Goal: Information Seeking & Learning: Learn about a topic

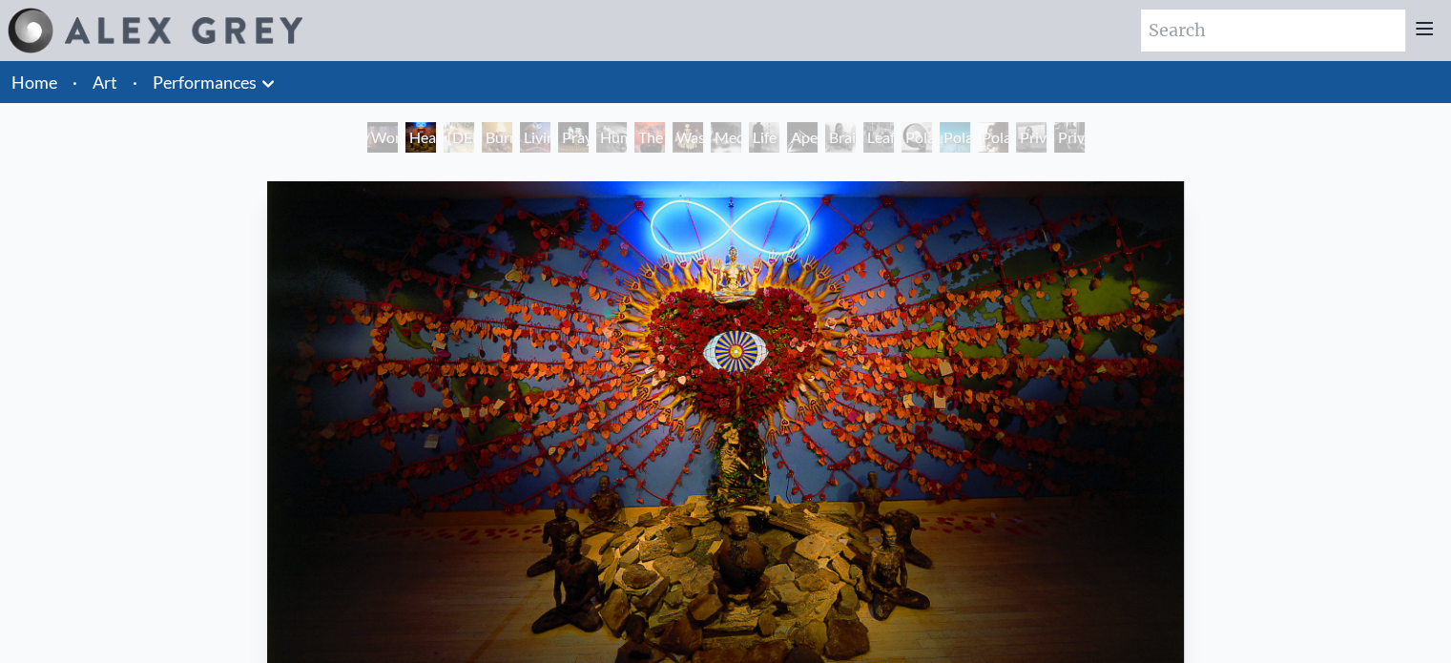
click at [260, 454] on div "Heart Net 1999, performance" at bounding box center [726, 490] width 933 height 632
click at [266, 81] on icon at bounding box center [268, 84] width 23 height 23
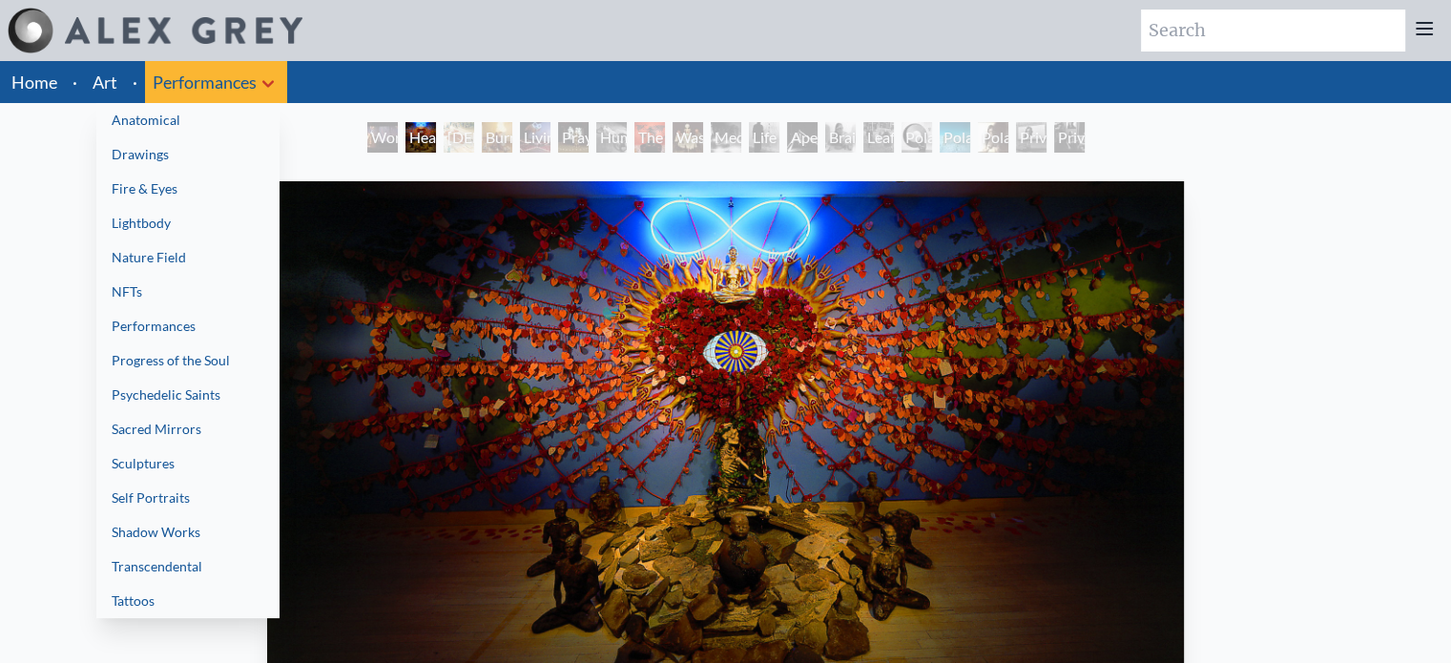
click at [175, 190] on link "Fire & Eyes" at bounding box center [187, 189] width 183 height 34
click at [173, 153] on link "Drawings" at bounding box center [187, 154] width 183 height 34
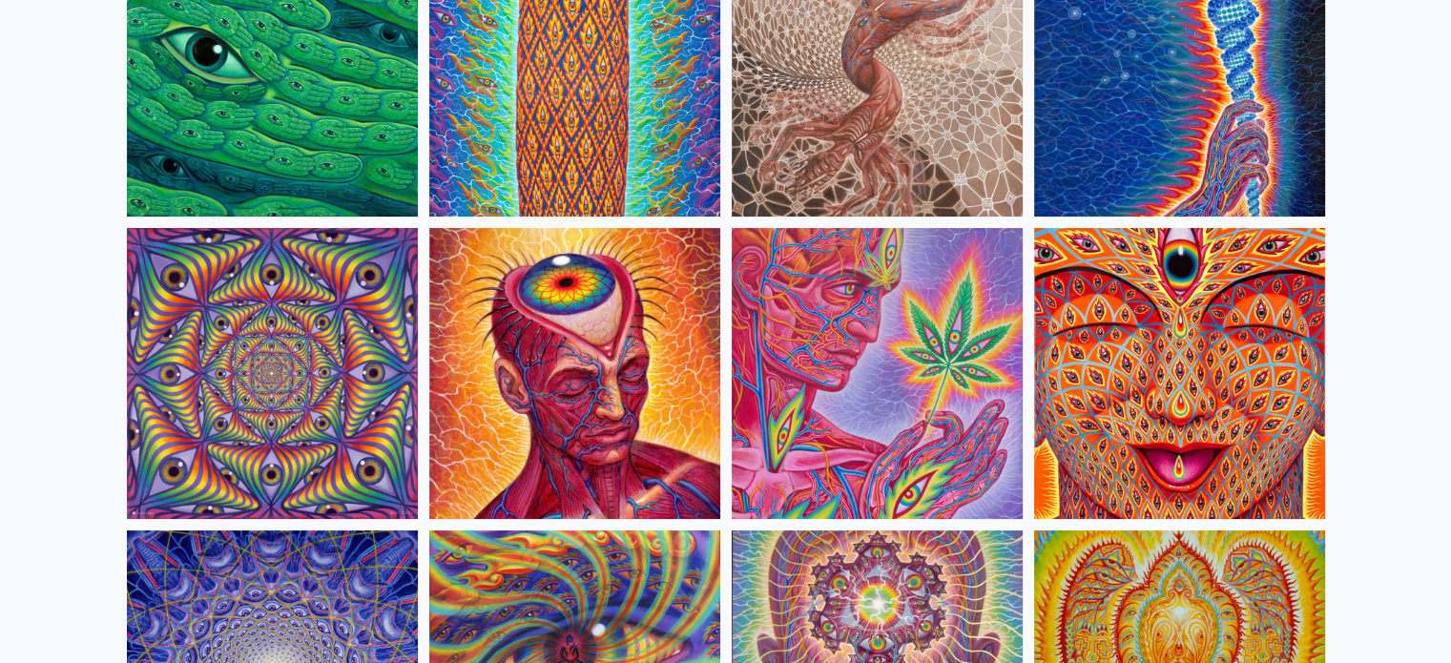
scroll to position [93, 0]
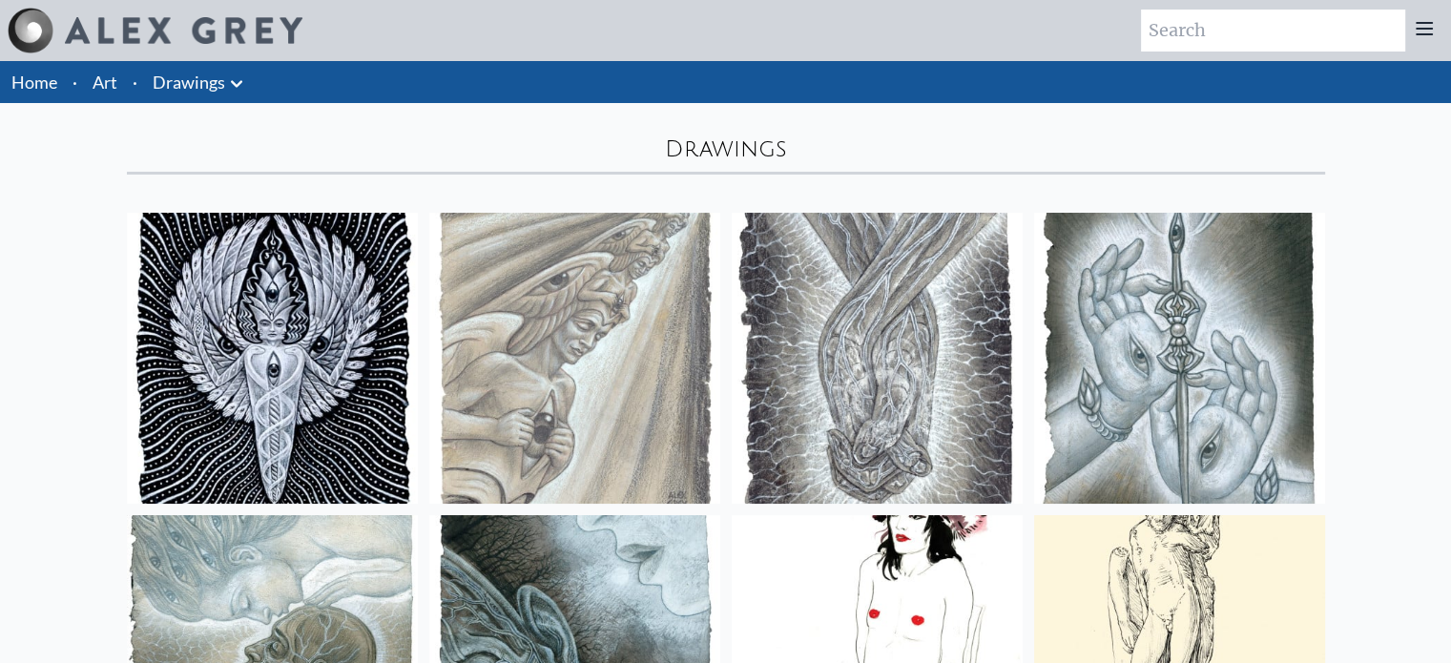
click at [225, 89] on icon at bounding box center [236, 84] width 23 height 23
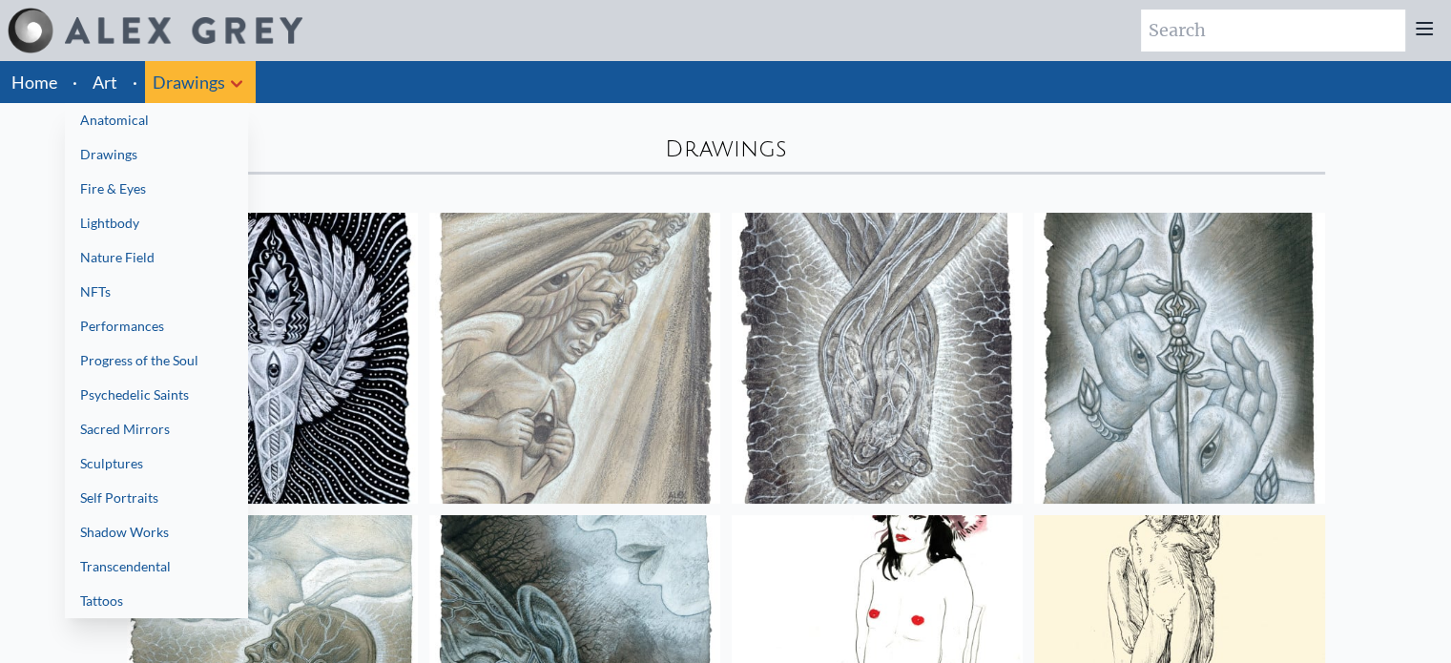
click at [133, 230] on link "Lightbody" at bounding box center [156, 223] width 183 height 34
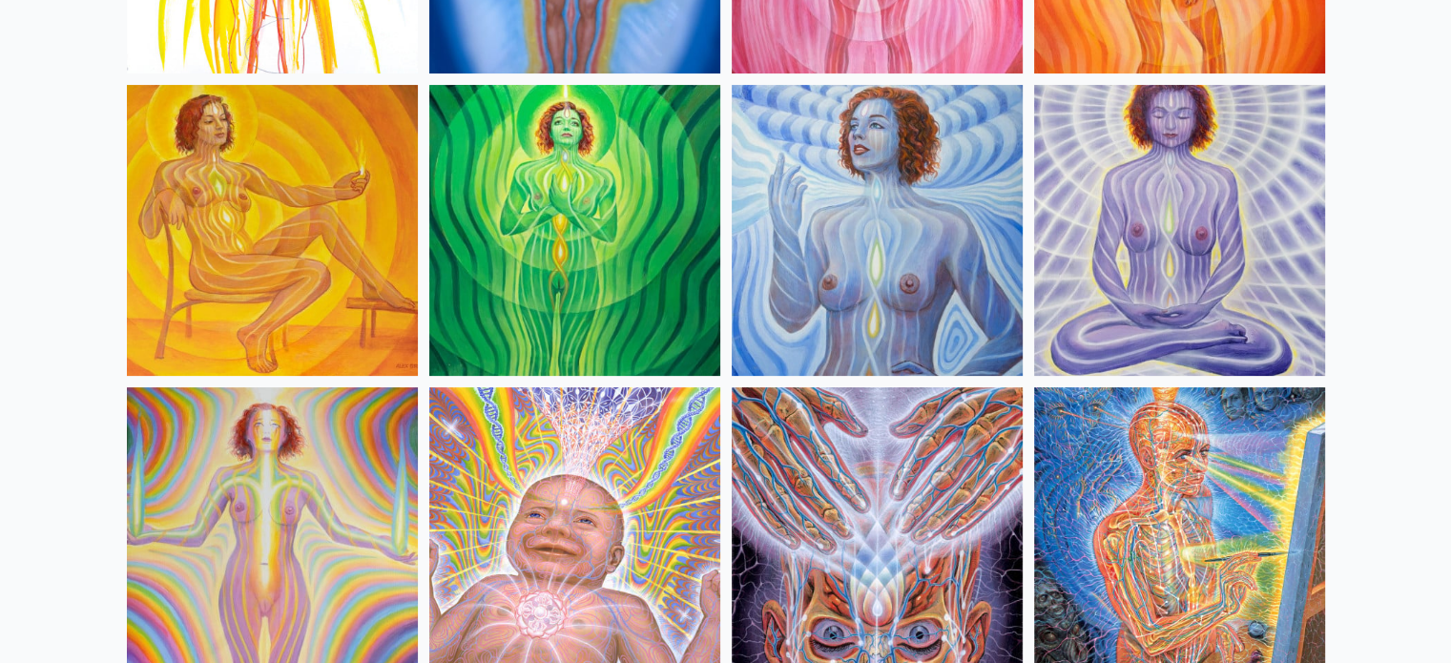
scroll to position [43, 0]
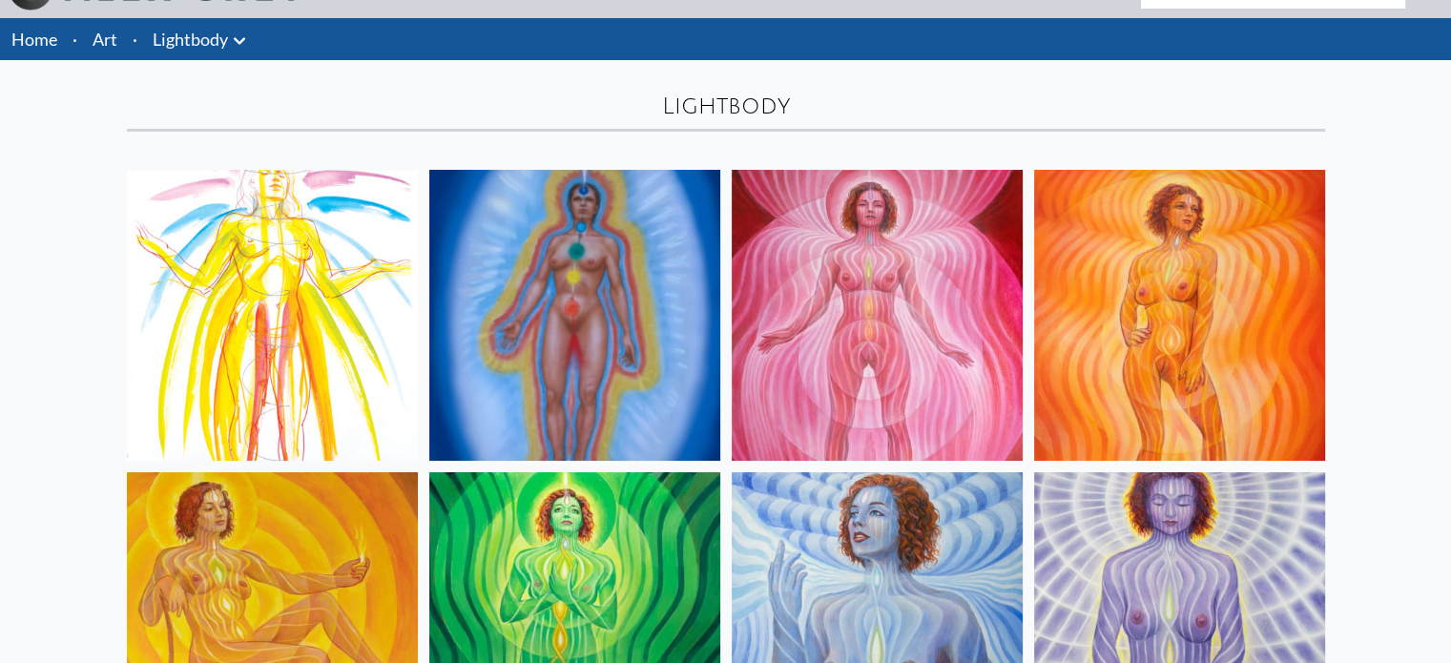
click at [207, 43] on link "Lightbody" at bounding box center [190, 39] width 75 height 27
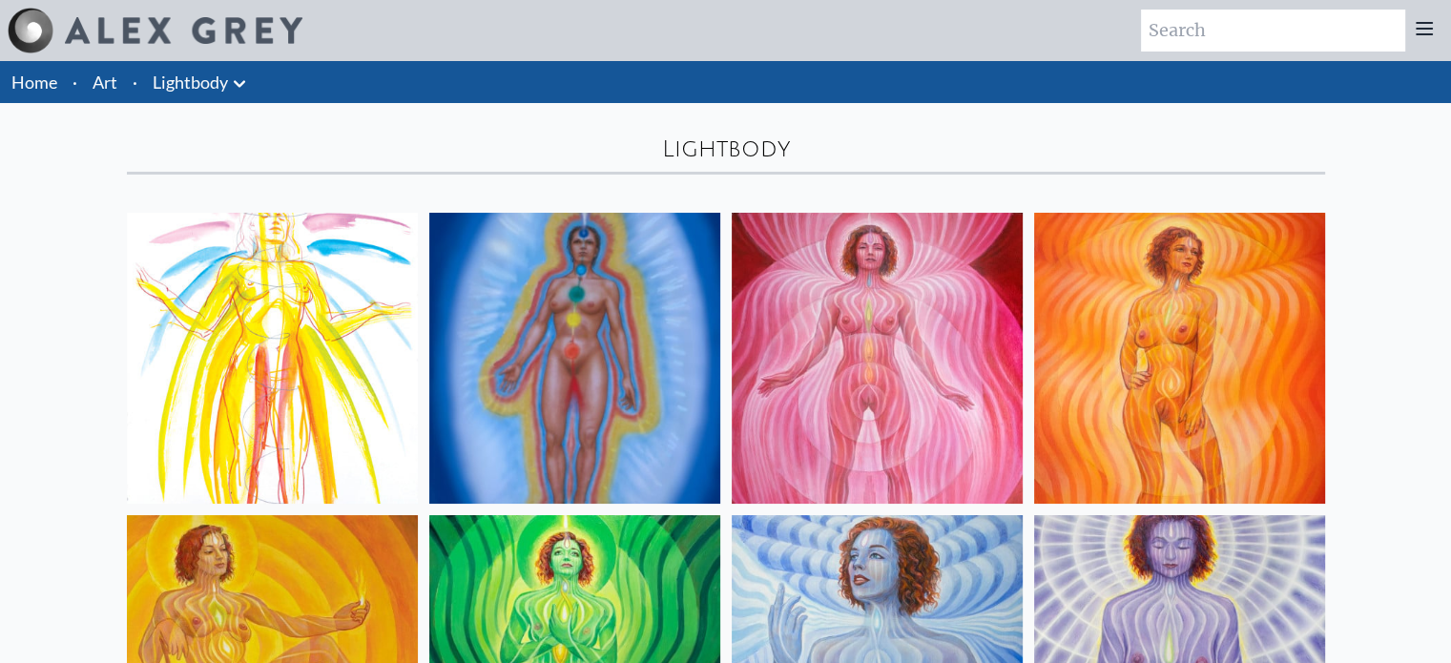
click at [202, 83] on link "Lightbody" at bounding box center [190, 82] width 75 height 27
click at [237, 87] on icon at bounding box center [239, 84] width 23 height 23
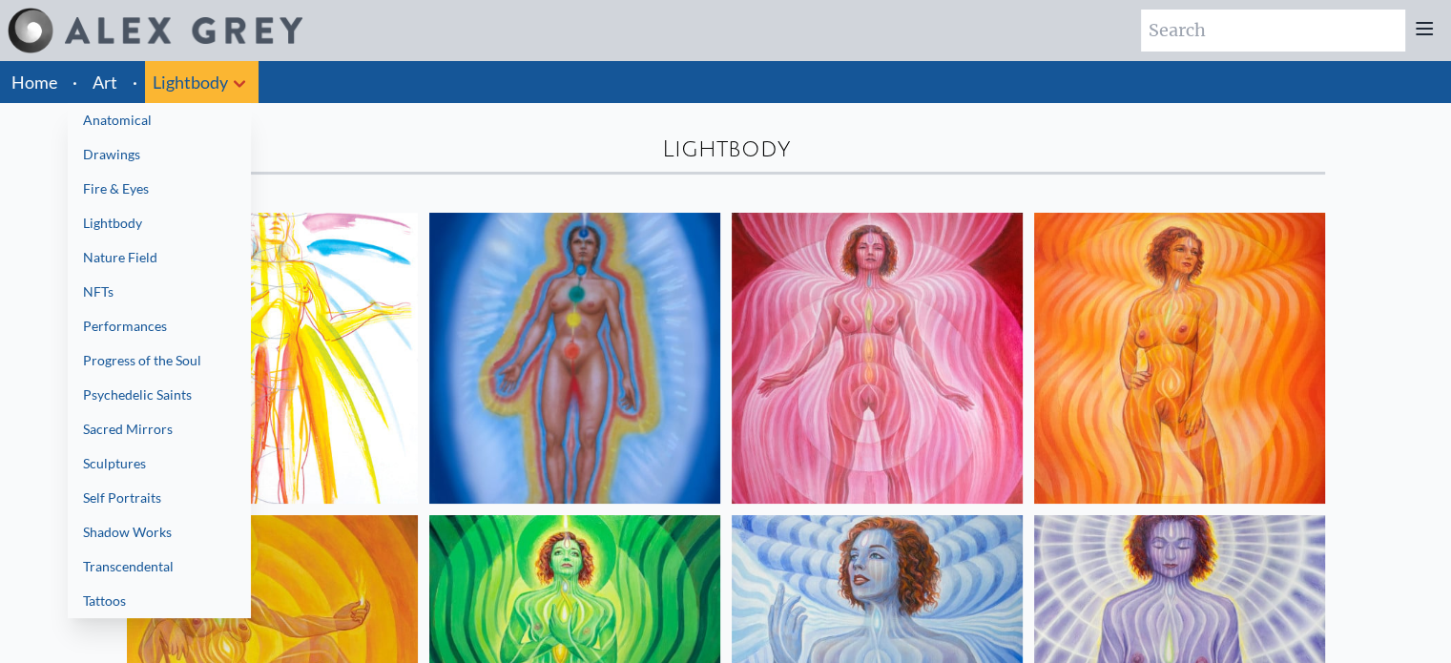
click at [193, 369] on link "Progress of the Soul" at bounding box center [159, 360] width 183 height 34
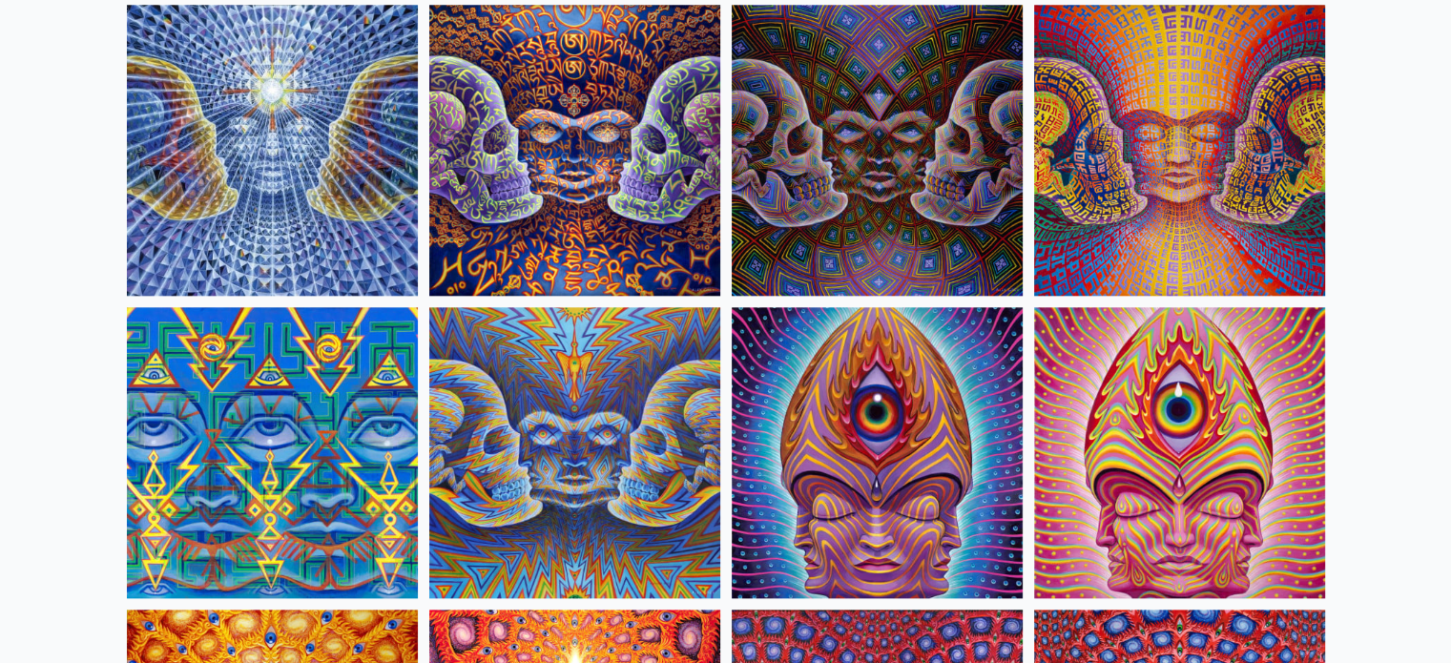
scroll to position [9862, 0]
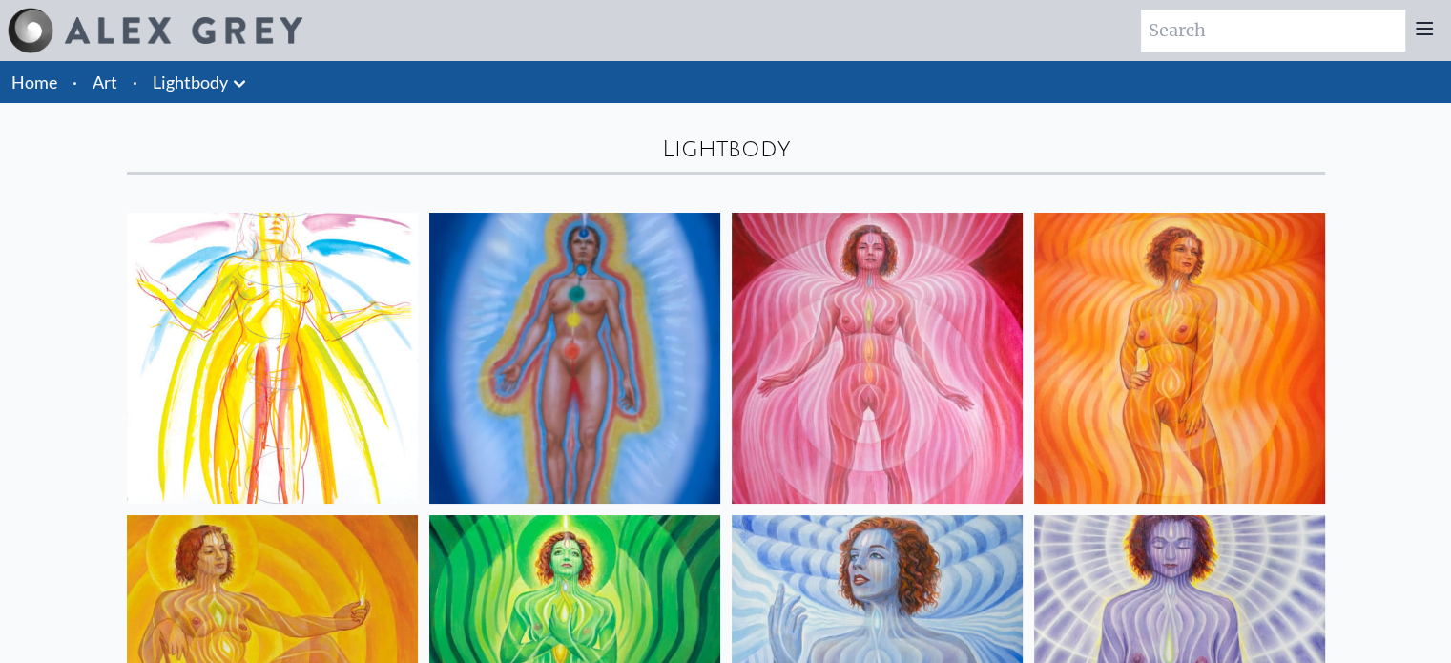
click at [212, 79] on link "Lightbody" at bounding box center [190, 82] width 75 height 27
click at [244, 84] on icon at bounding box center [239, 84] width 23 height 23
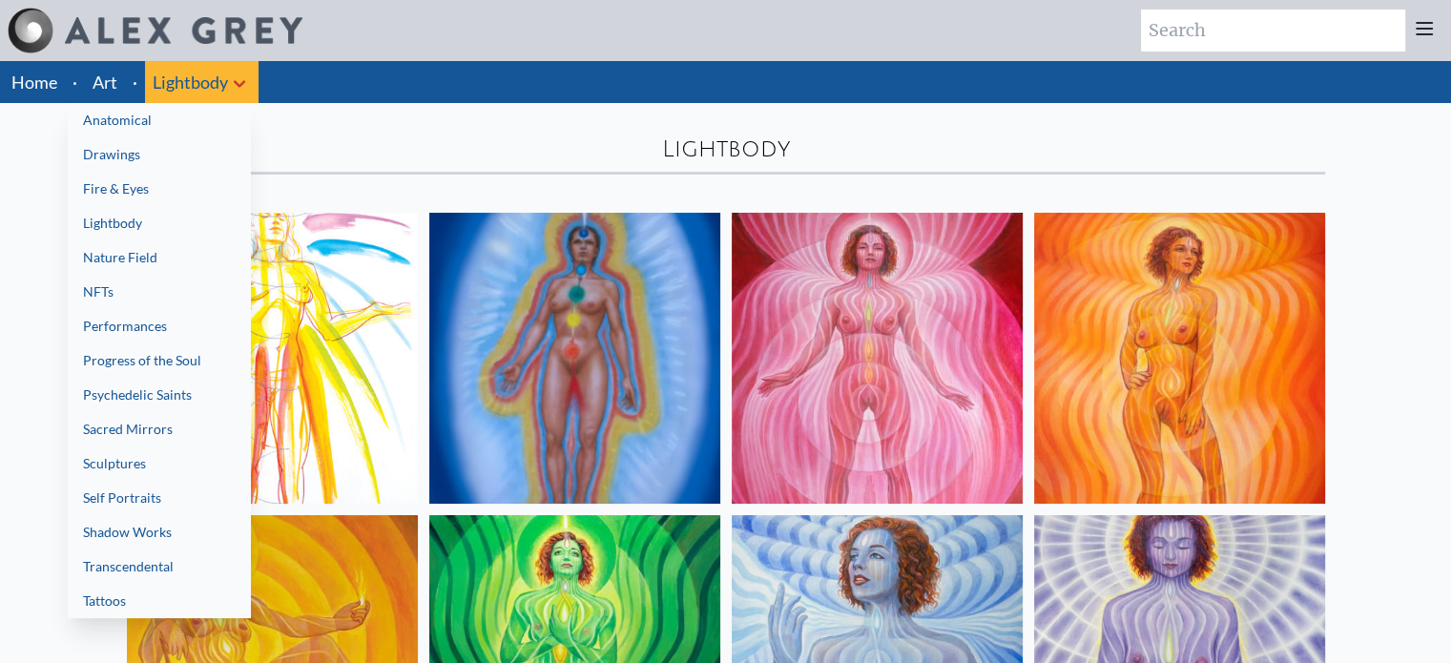
click at [140, 253] on link "Nature Field" at bounding box center [159, 257] width 183 height 34
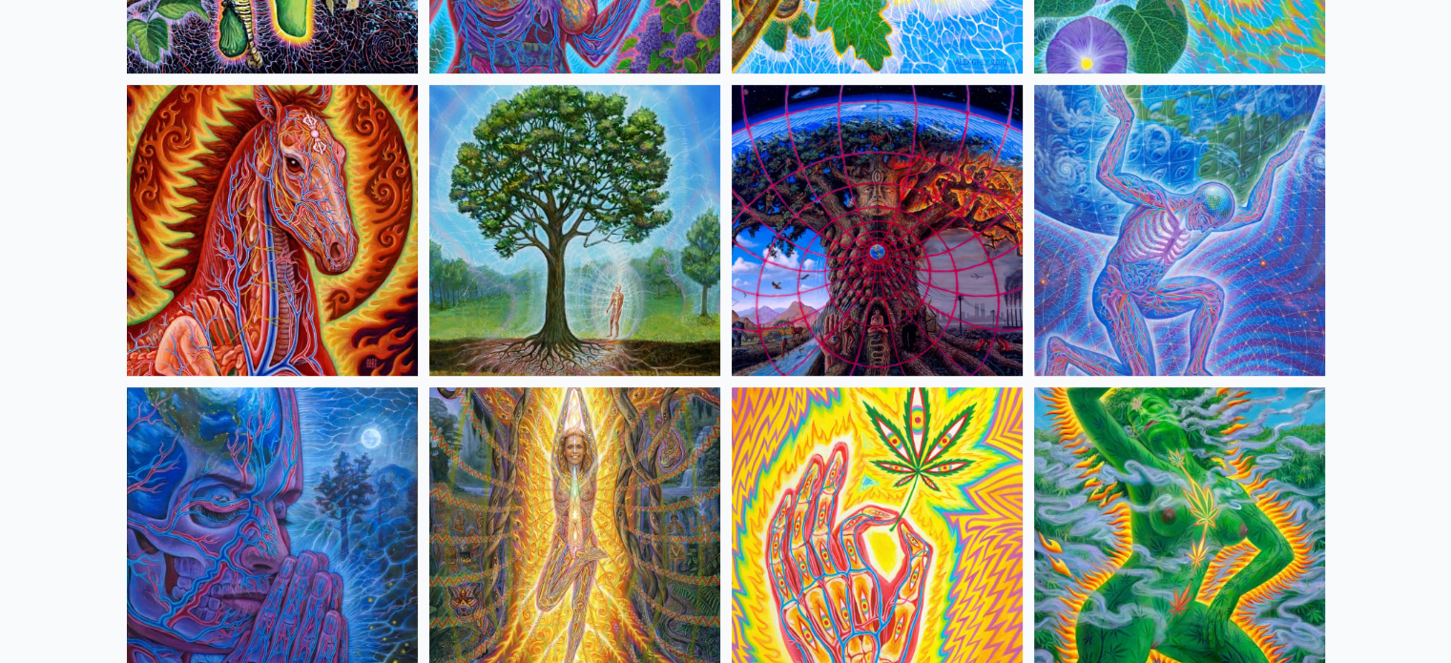
scroll to position [68, 0]
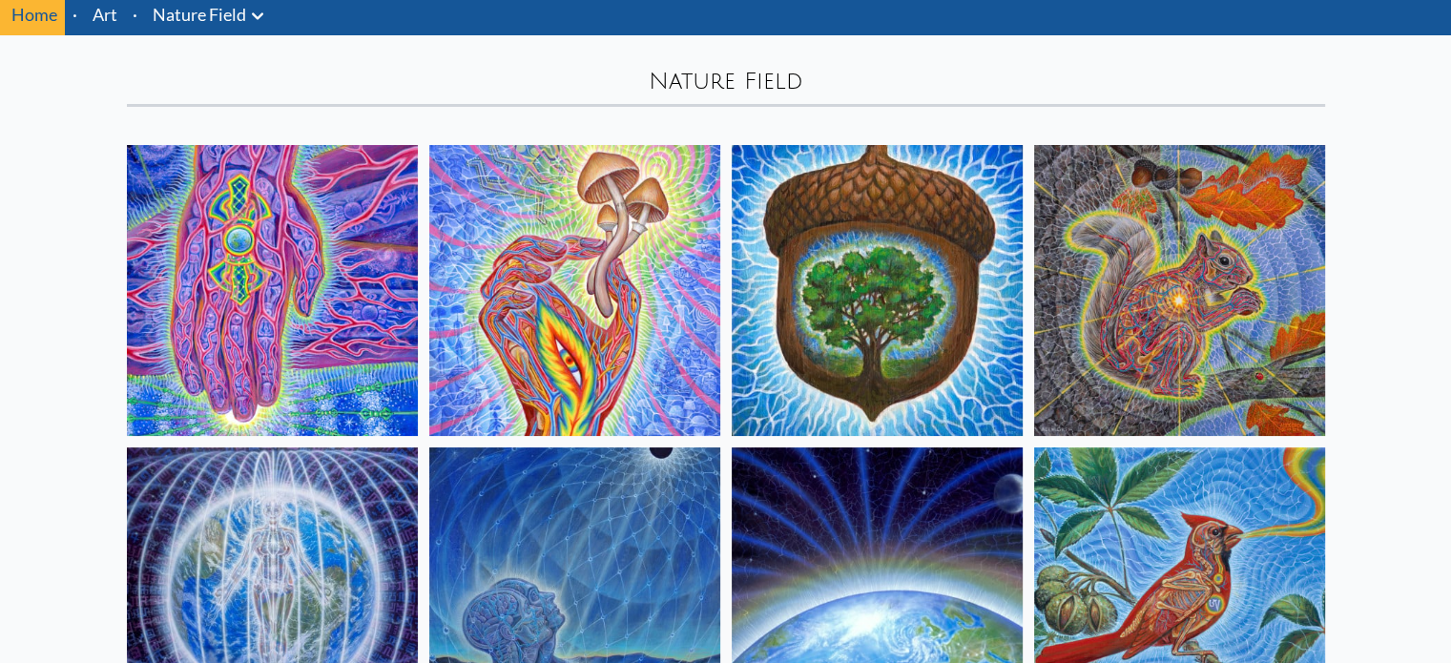
click at [238, 12] on link "Nature Field" at bounding box center [200, 14] width 94 height 27
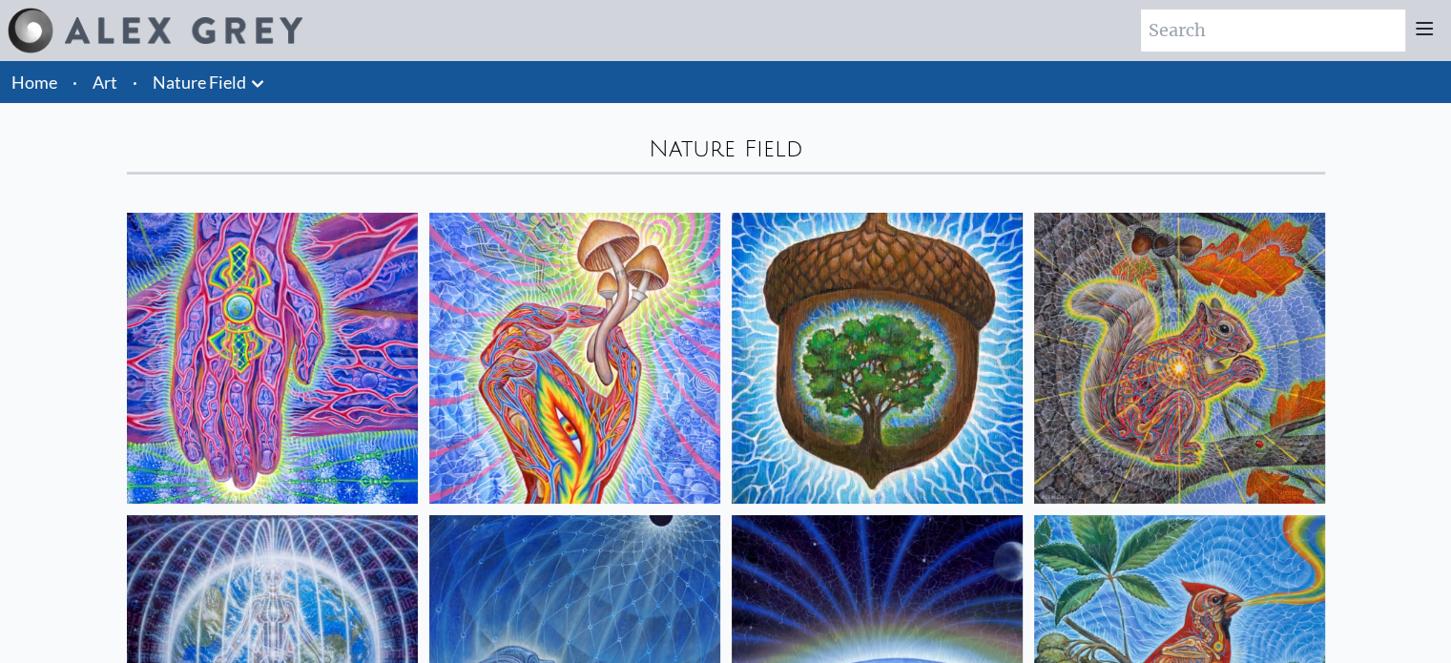
click at [253, 77] on icon at bounding box center [257, 84] width 23 height 23
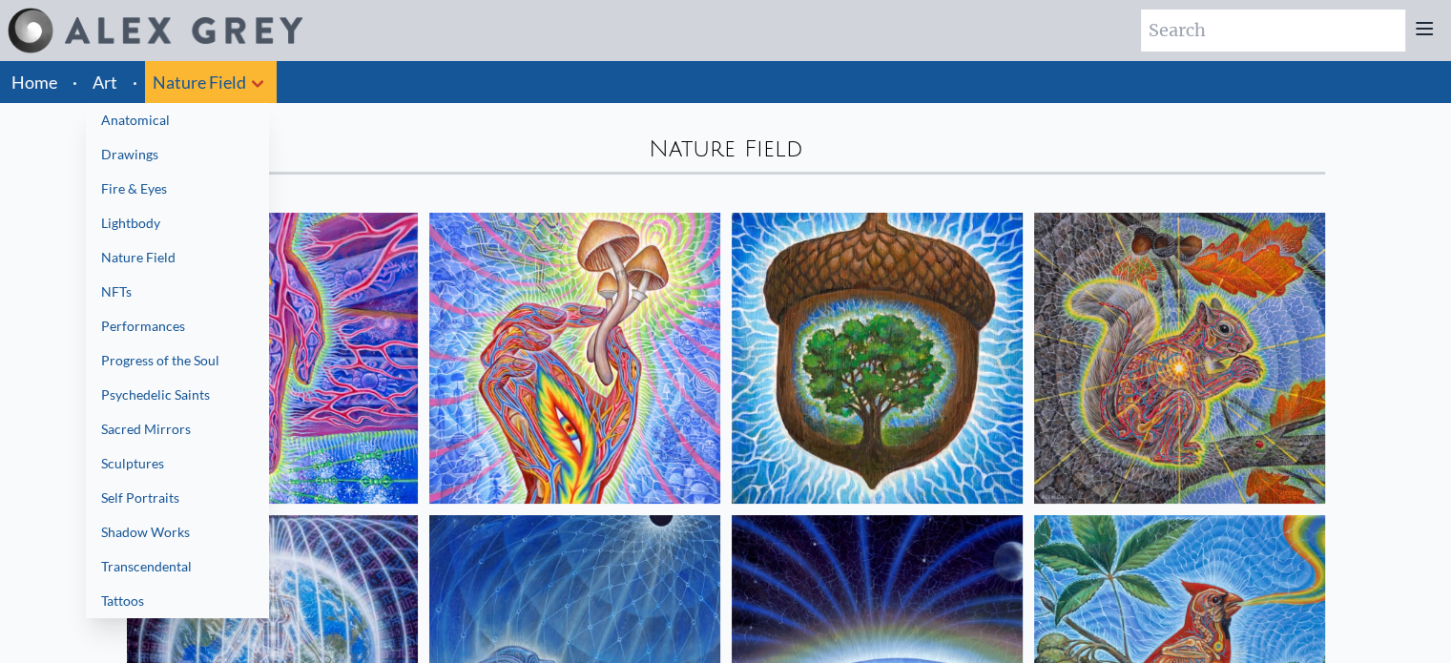
click at [126, 289] on link "NFTs" at bounding box center [177, 292] width 183 height 34
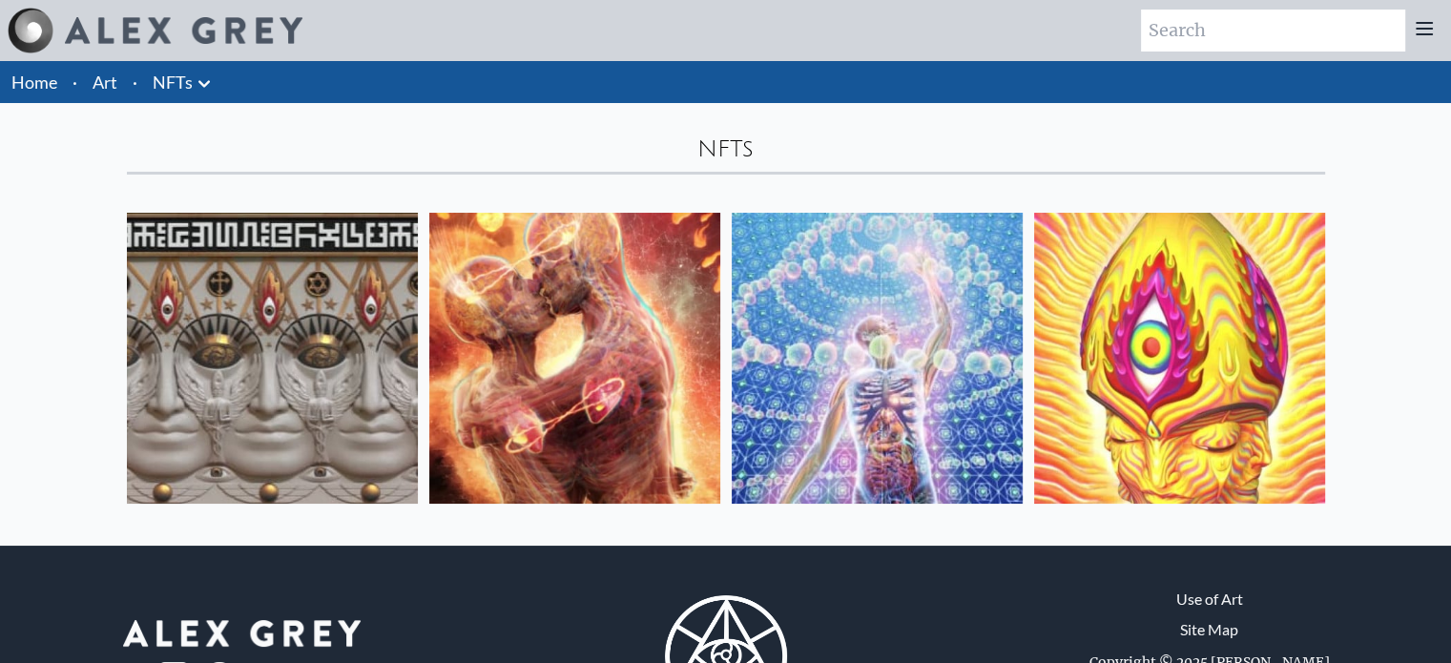
click at [202, 75] on icon at bounding box center [204, 84] width 23 height 23
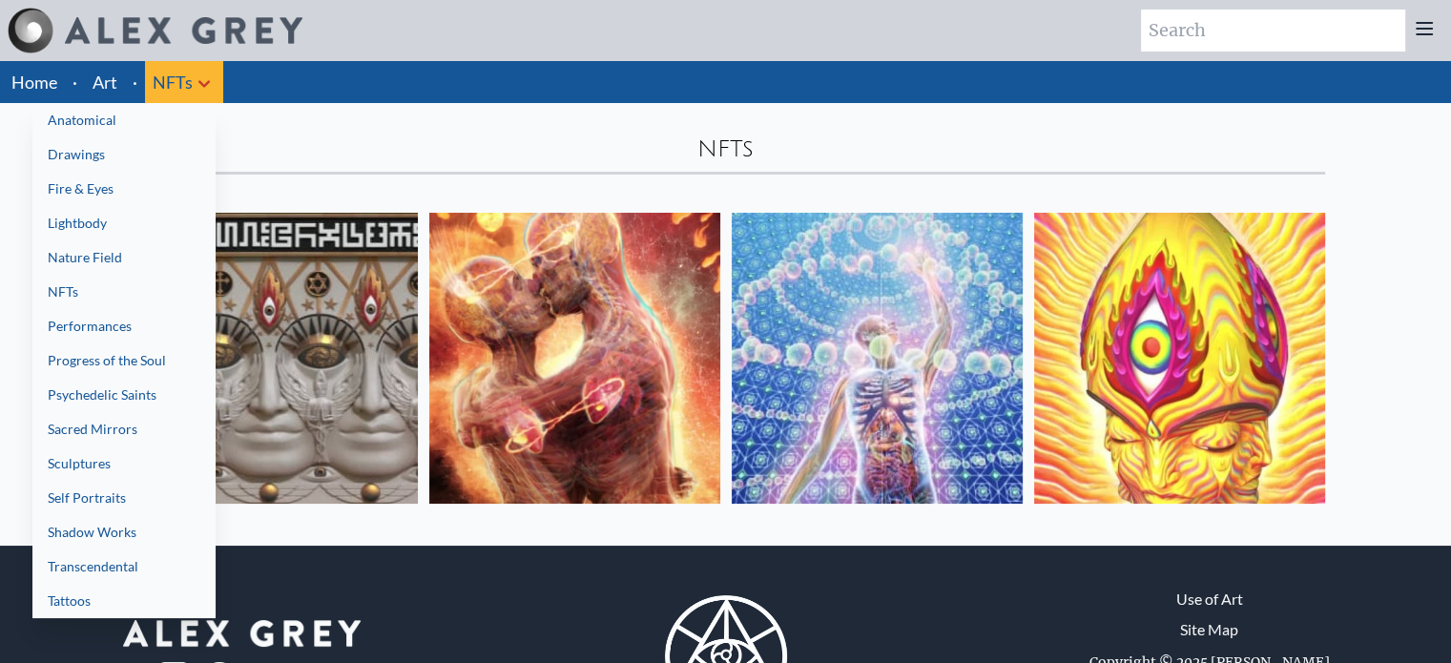
click at [137, 323] on link "Performances" at bounding box center [123, 326] width 183 height 34
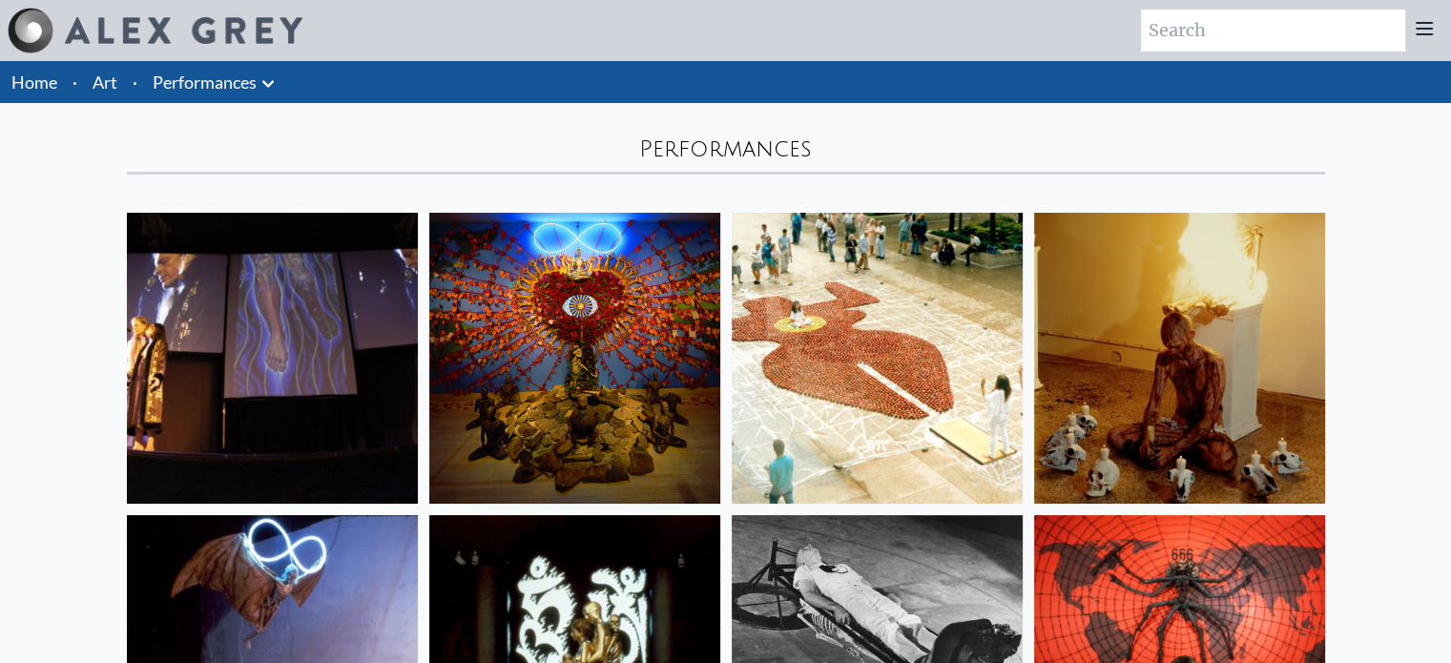
click at [269, 73] on icon at bounding box center [268, 84] width 23 height 23
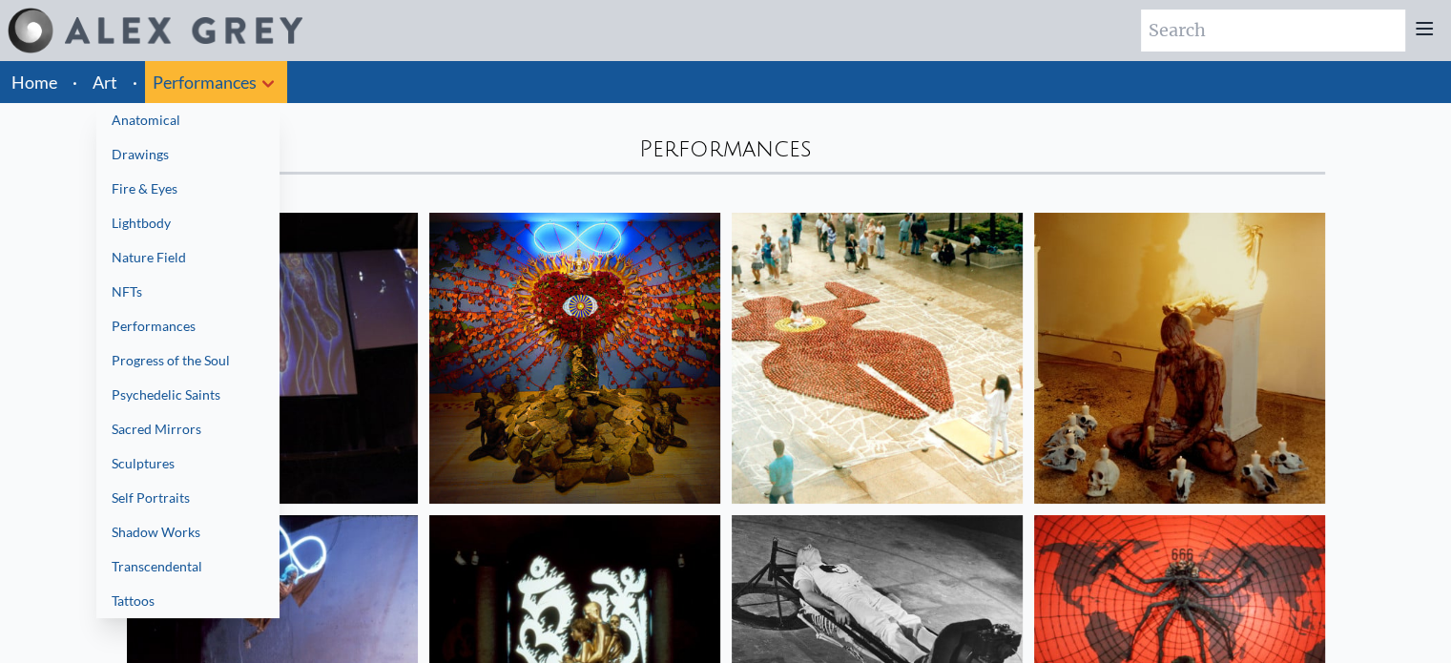
click at [179, 355] on link "Progress of the Soul" at bounding box center [187, 360] width 183 height 34
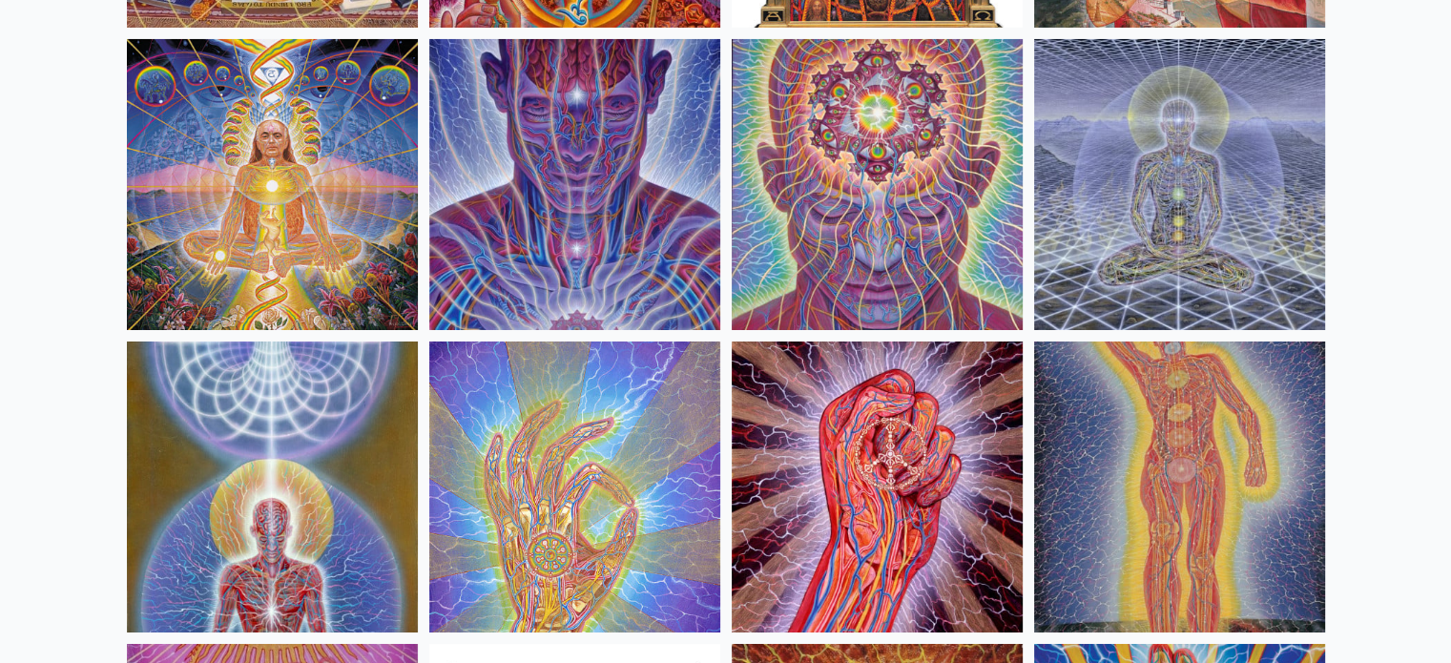
scroll to position [6868, 0]
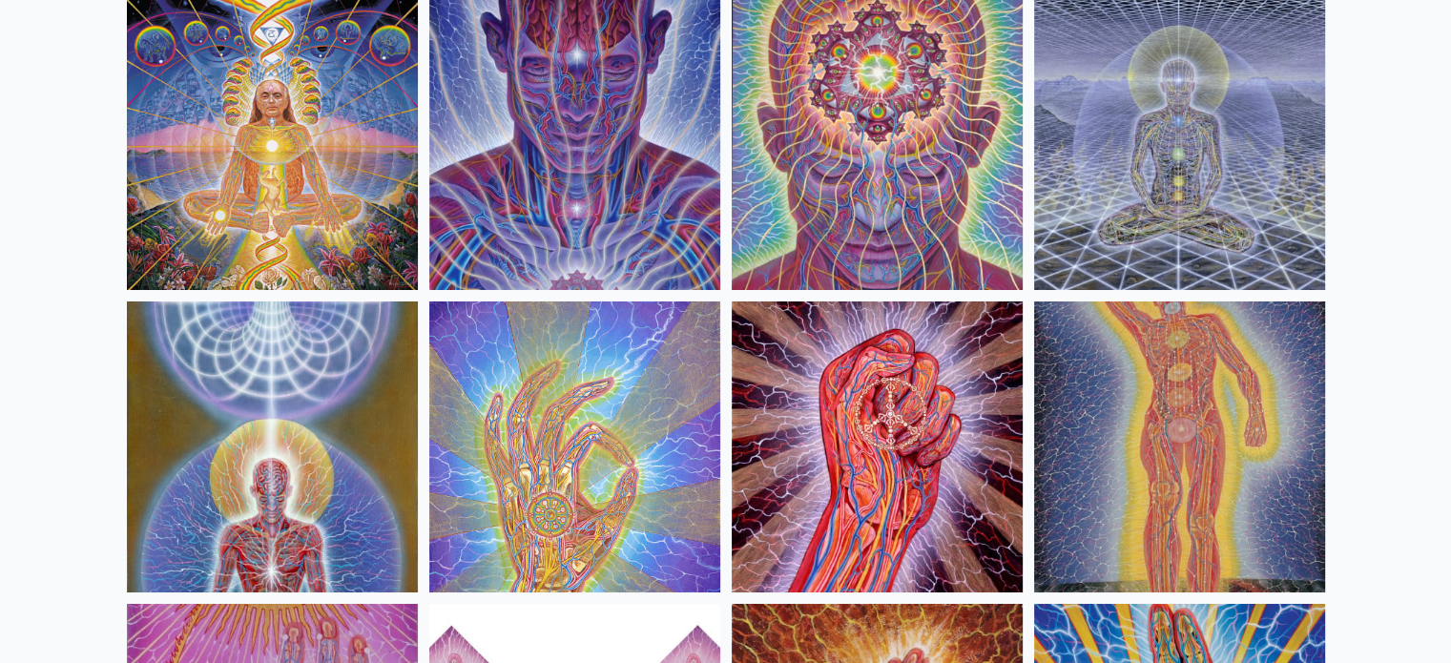
click at [340, 419] on img at bounding box center [272, 446] width 291 height 291
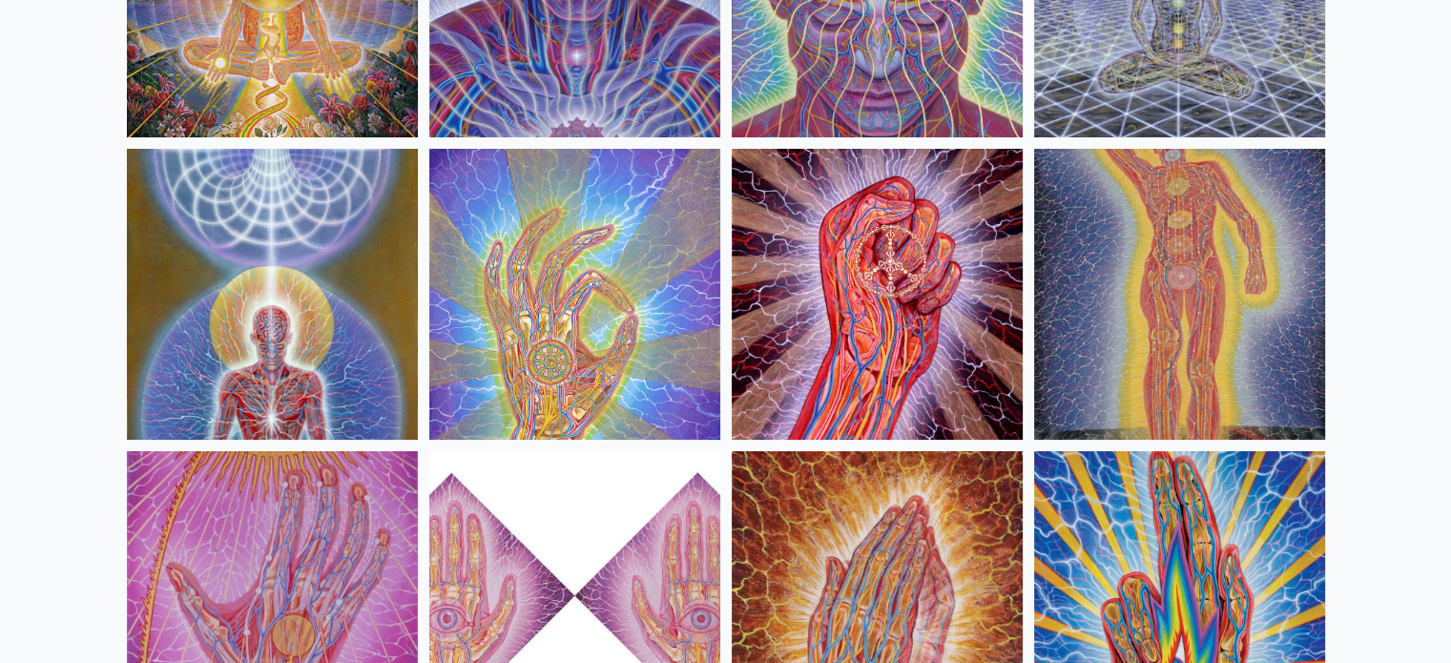
scroll to position [7058, 0]
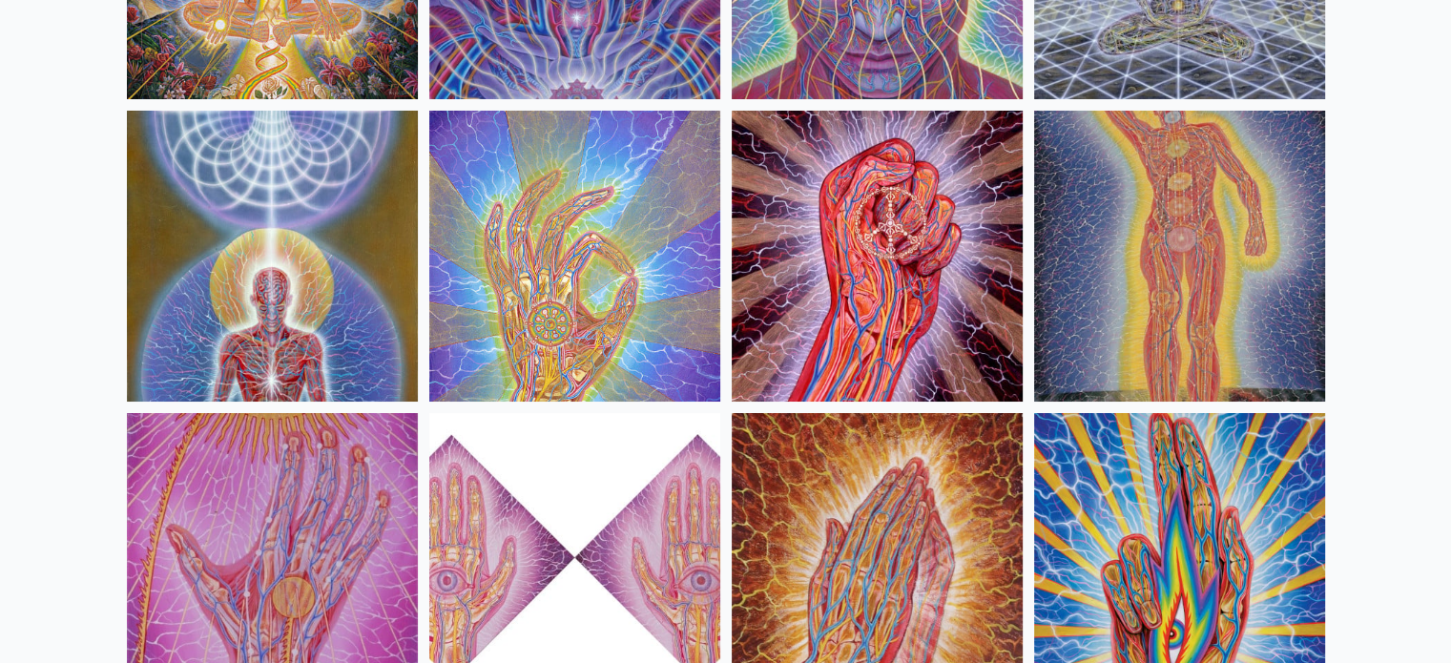
click at [252, 297] on img at bounding box center [272, 256] width 291 height 291
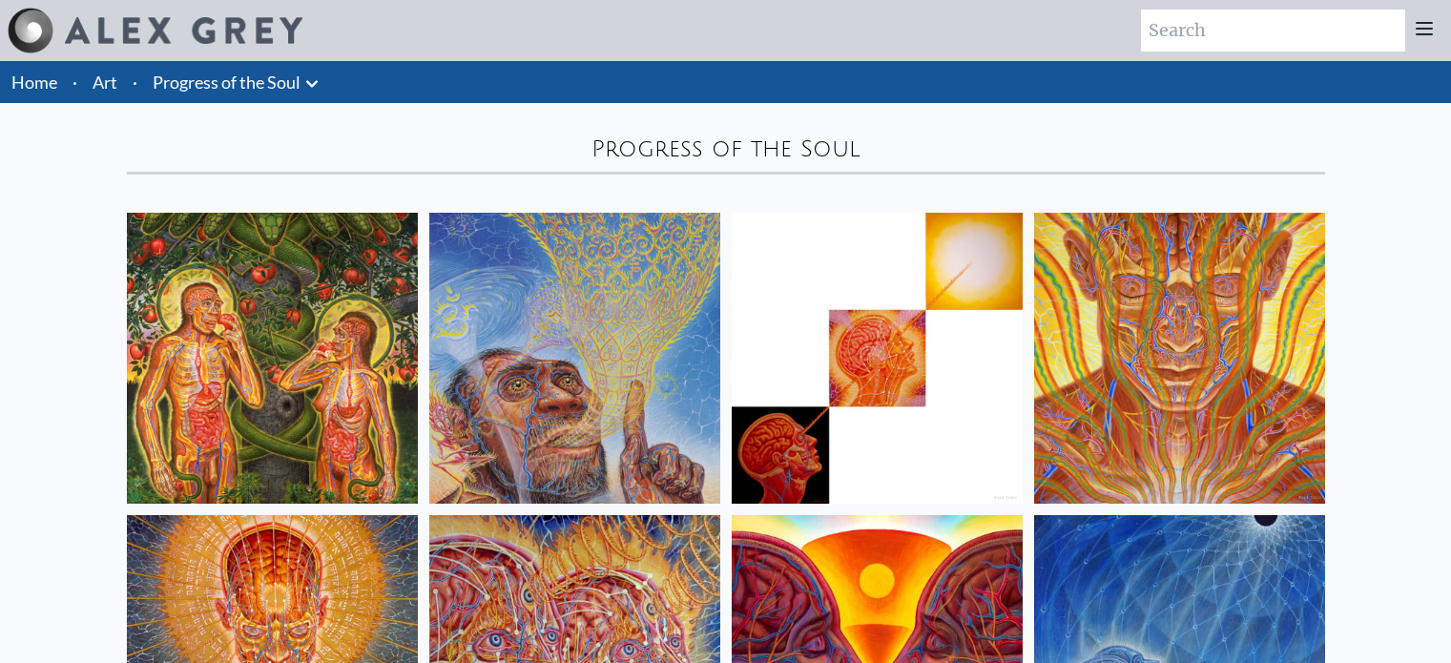
scroll to position [7058, 0]
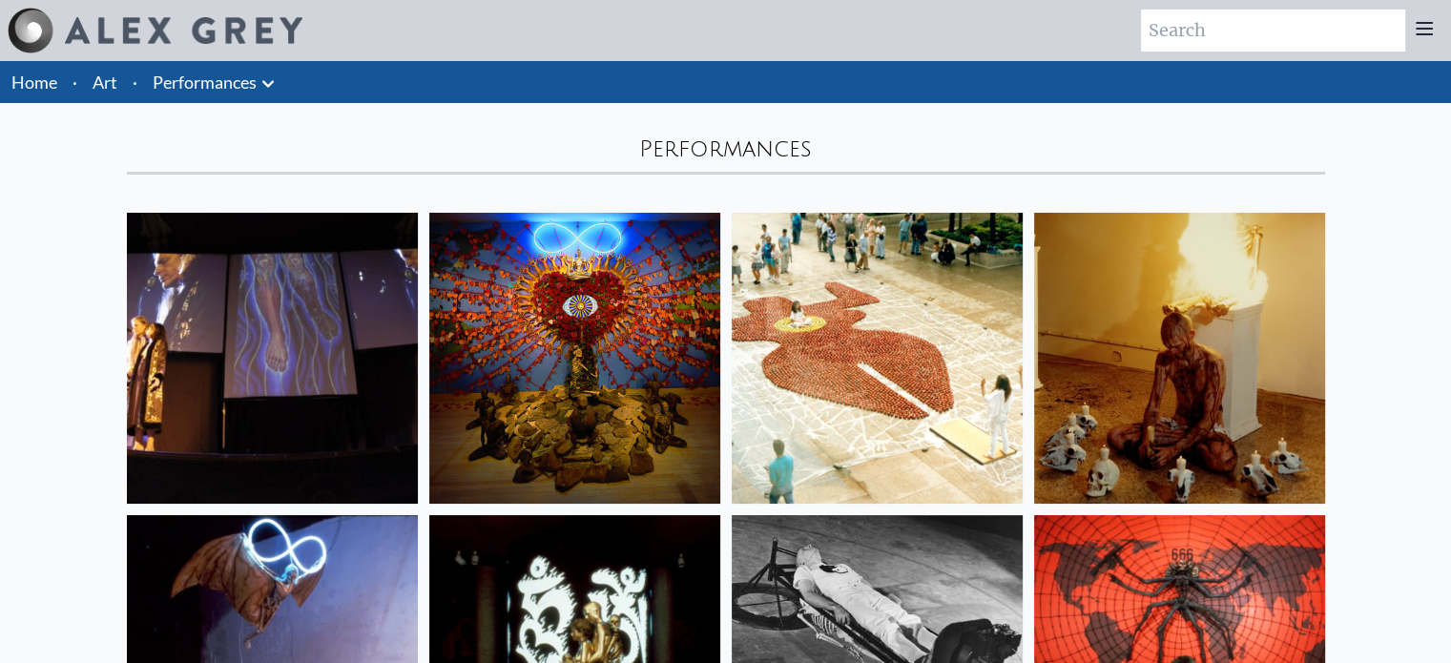
click at [260, 86] on icon at bounding box center [268, 84] width 23 height 23
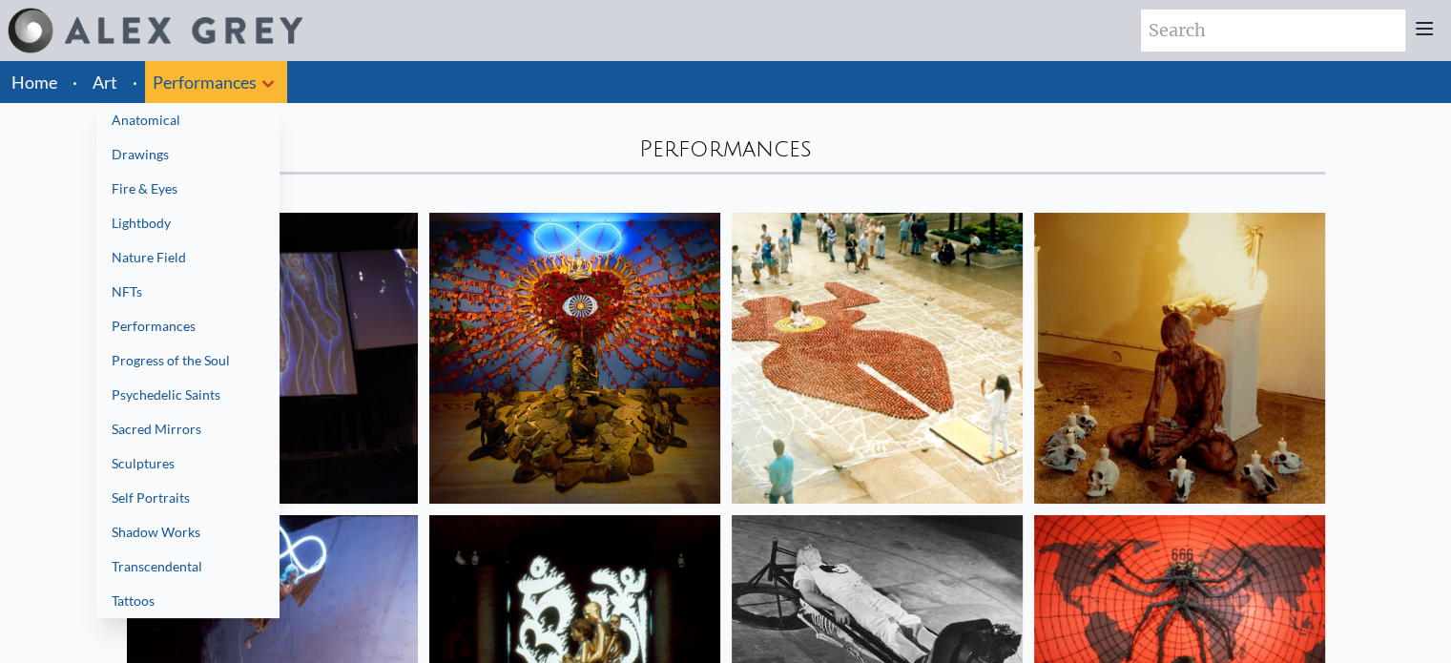
click at [221, 399] on link "Psychedelic Saints" at bounding box center [187, 395] width 183 height 34
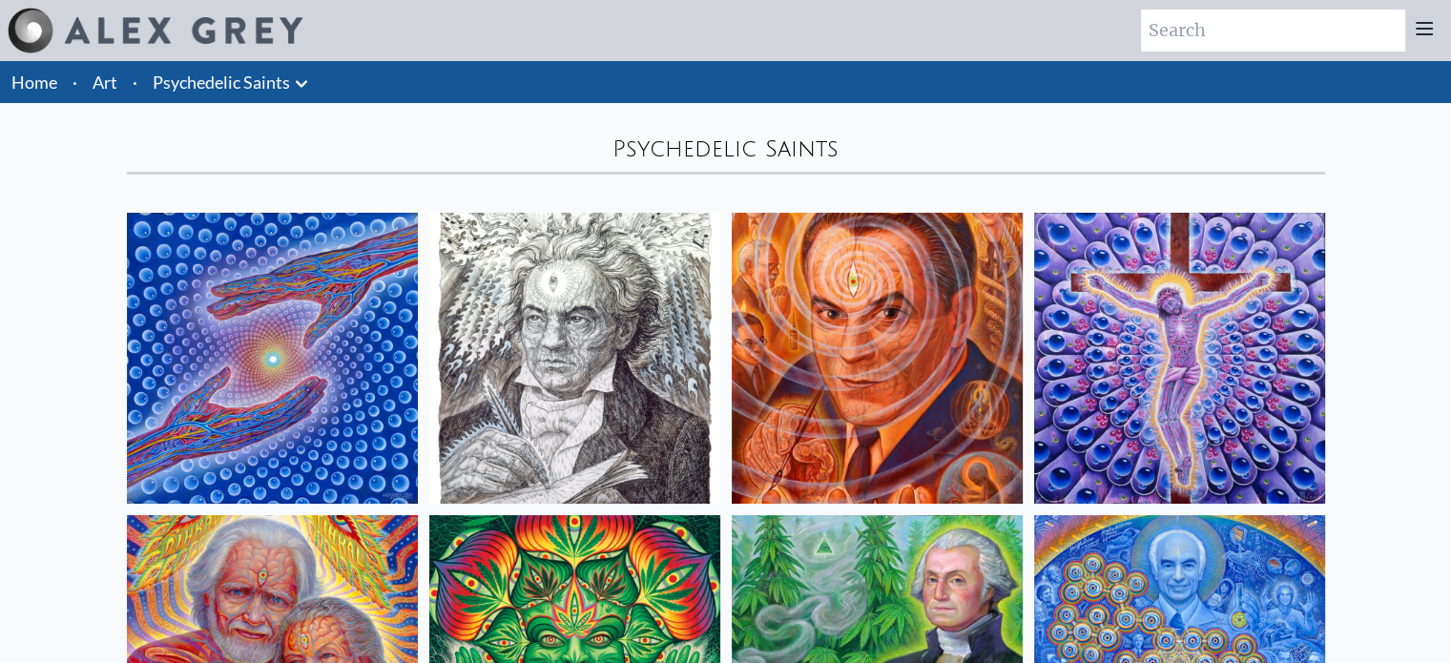
click at [305, 84] on icon at bounding box center [301, 84] width 23 height 23
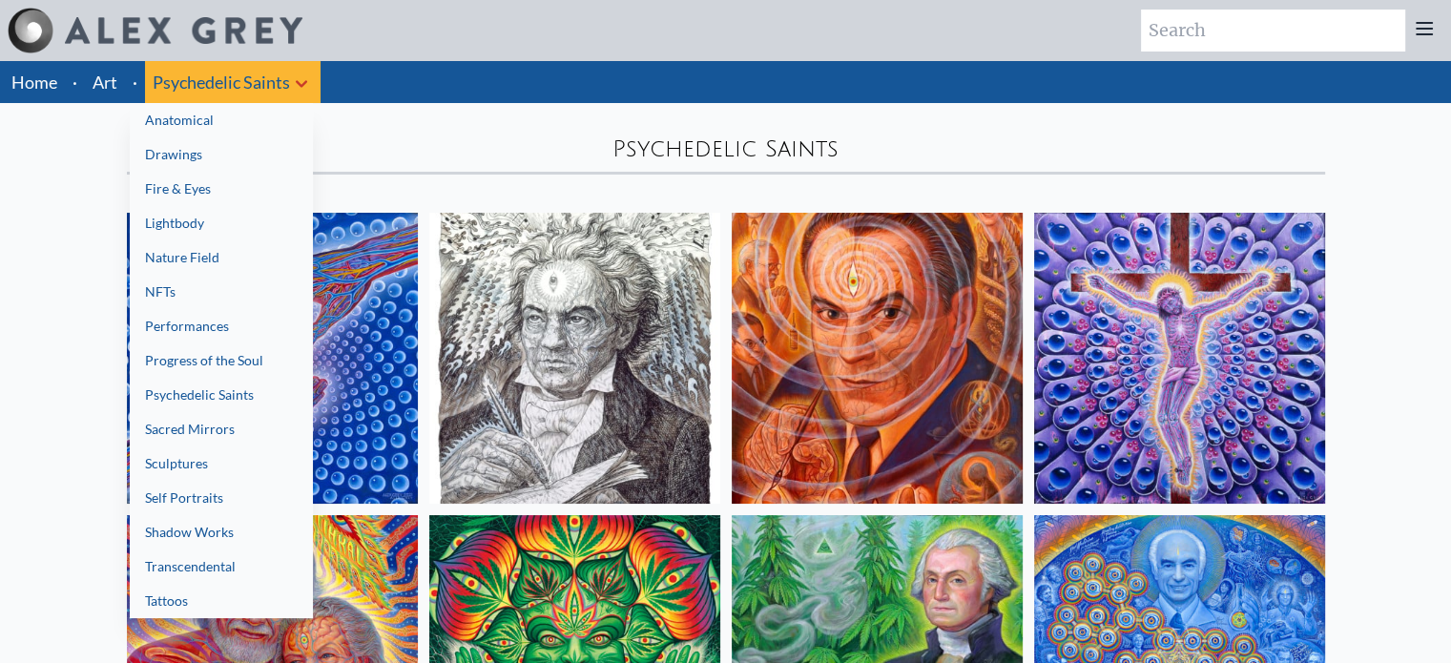
click at [231, 419] on link "Sacred Mirrors" at bounding box center [221, 429] width 183 height 34
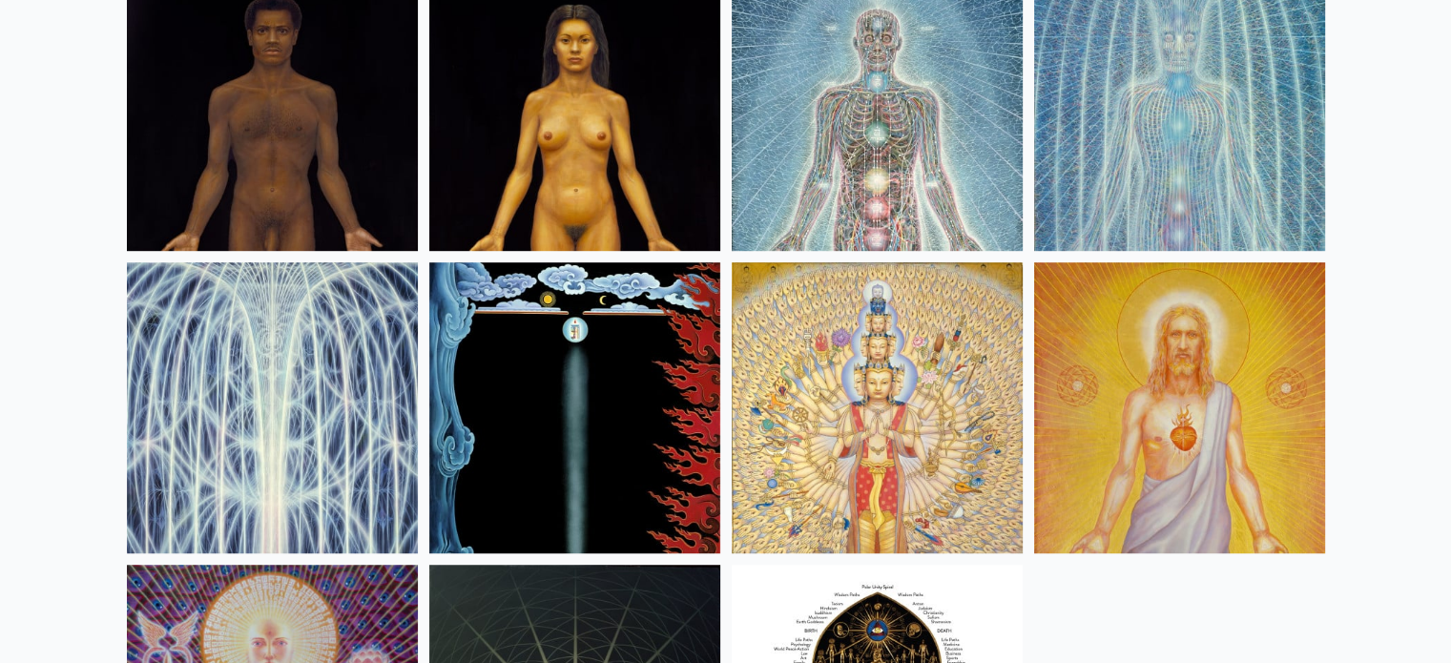
scroll to position [1615, 0]
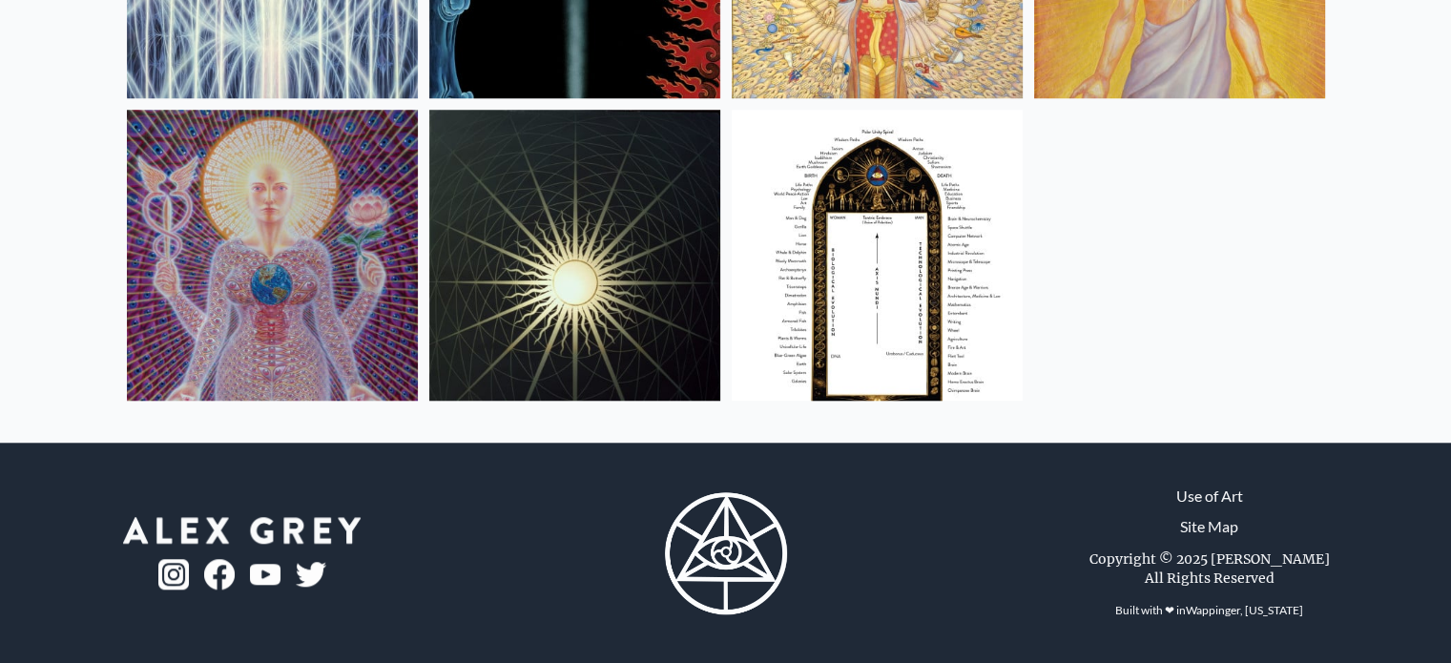
click at [579, 301] on img at bounding box center [574, 255] width 291 height 291
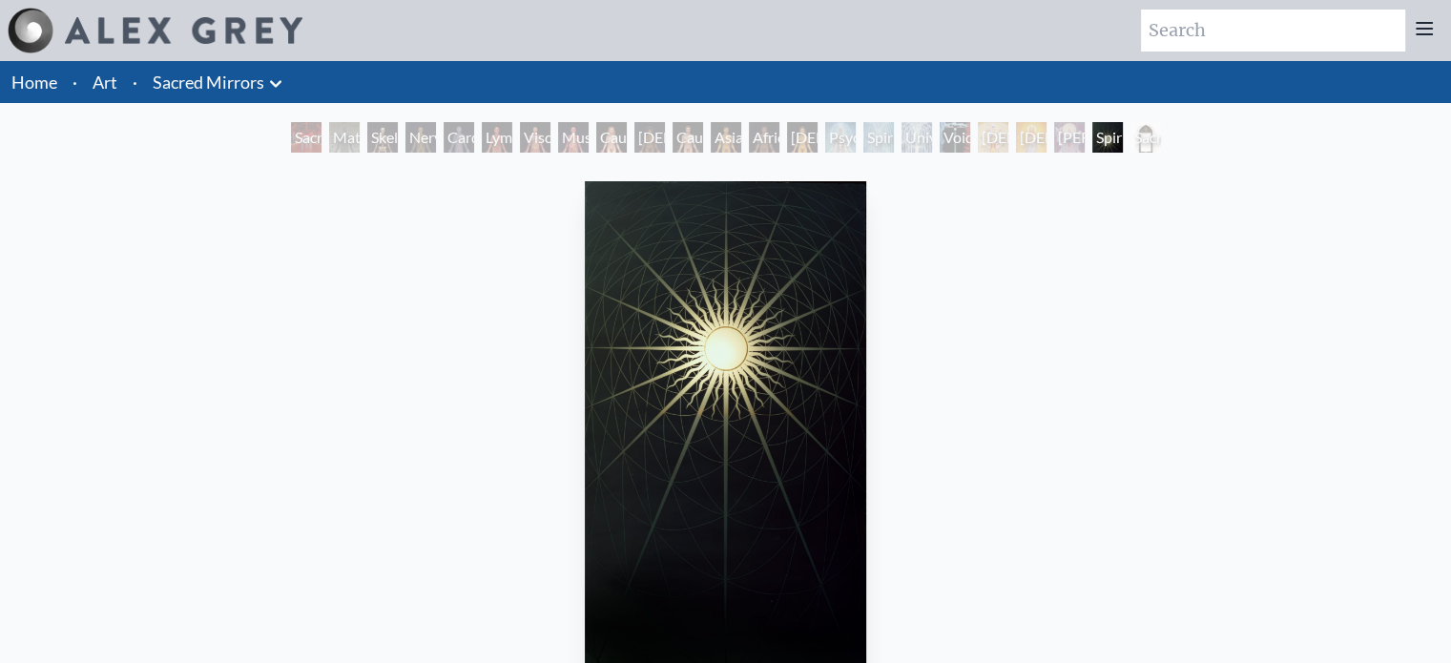
click at [579, 301] on div "Spiritual World 1986, sandblasted mirror with illumination, 48 x 86 in." at bounding box center [726, 490] width 351 height 632
click at [268, 82] on icon at bounding box center [275, 84] width 23 height 23
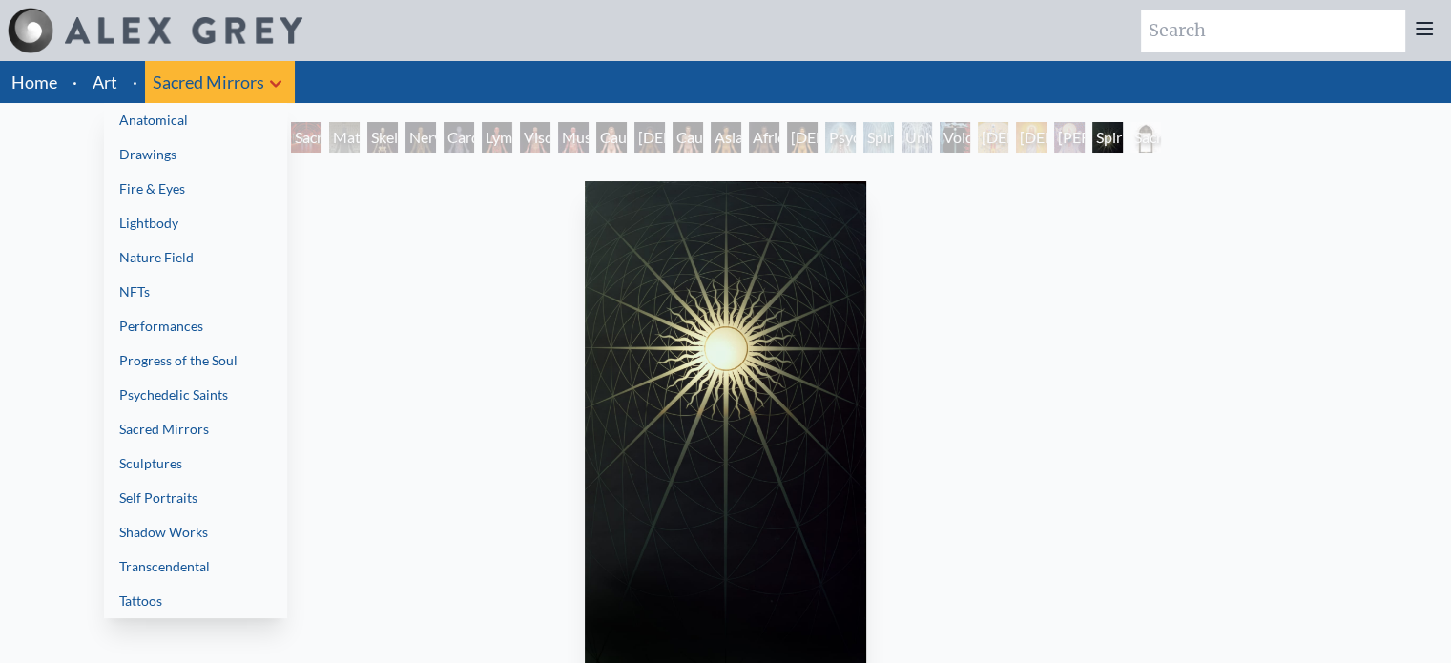
click at [183, 495] on link "Self Portraits" at bounding box center [195, 498] width 183 height 34
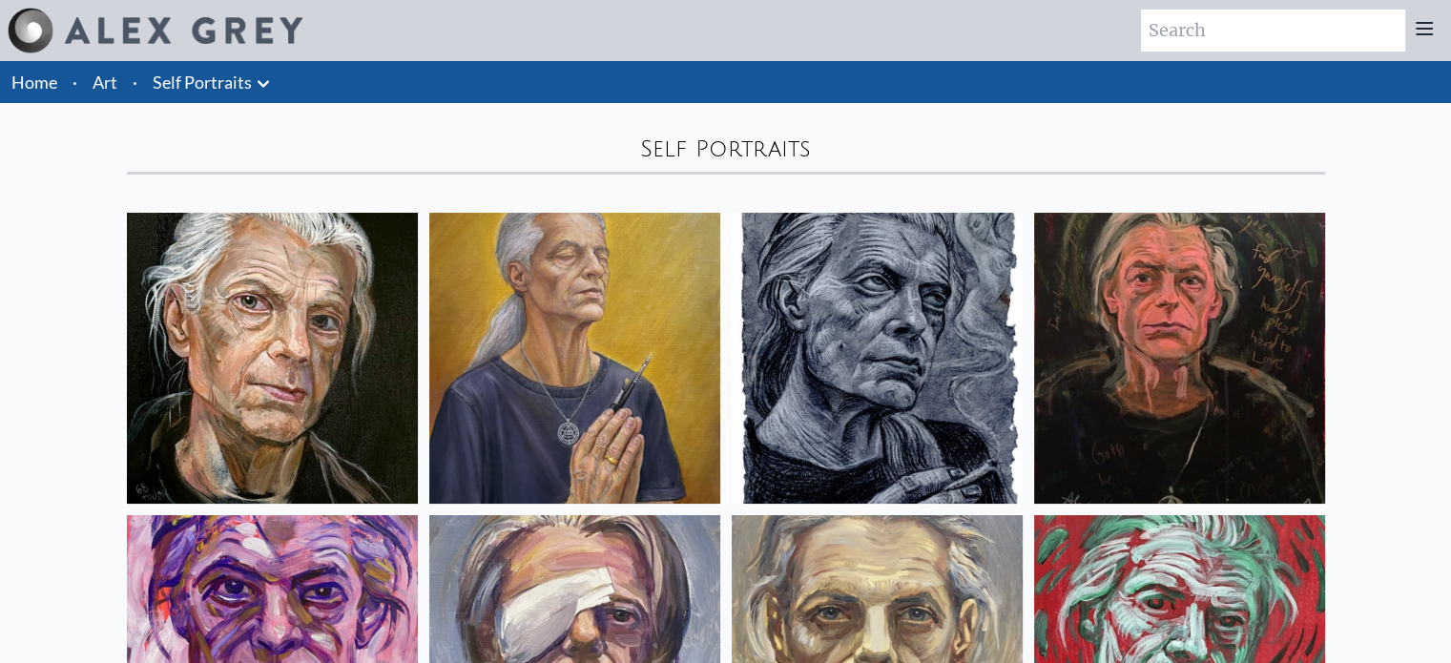
click at [221, 78] on link "Self Portraits" at bounding box center [202, 82] width 99 height 27
click at [265, 87] on icon at bounding box center [263, 84] width 23 height 23
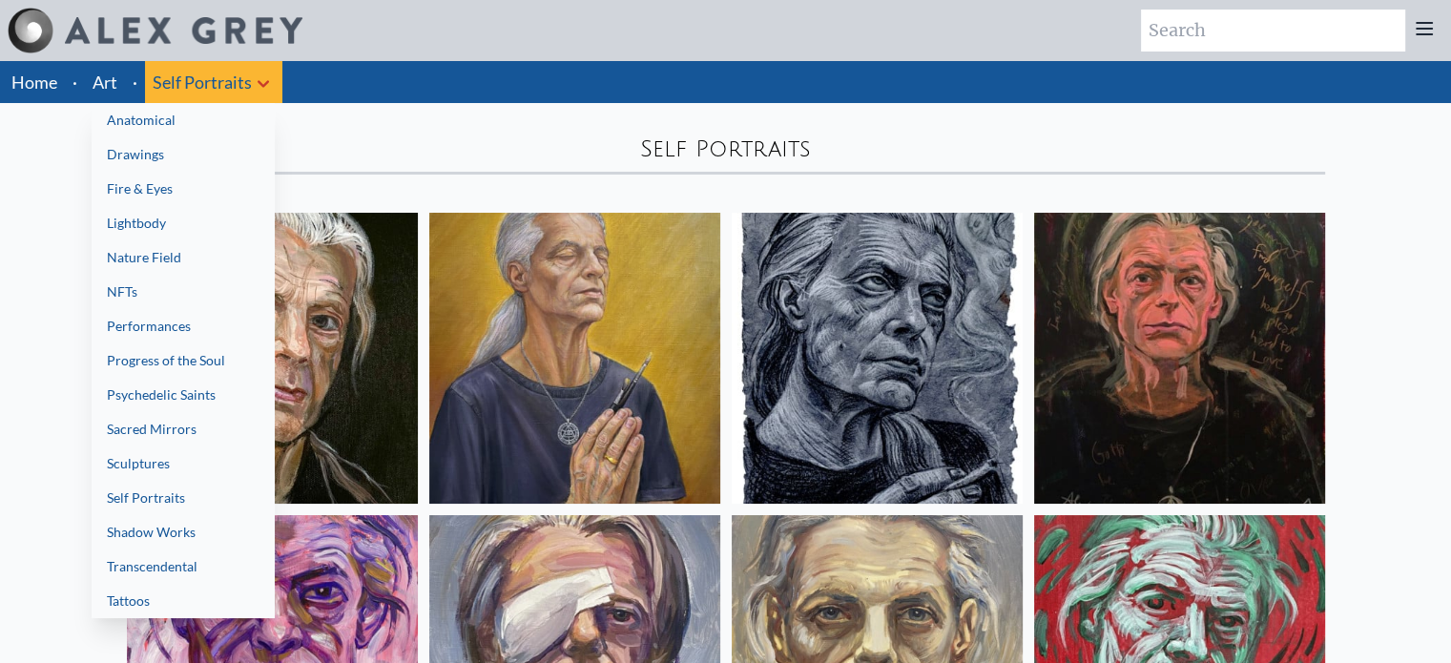
click at [191, 541] on link "Shadow Works" at bounding box center [183, 532] width 183 height 34
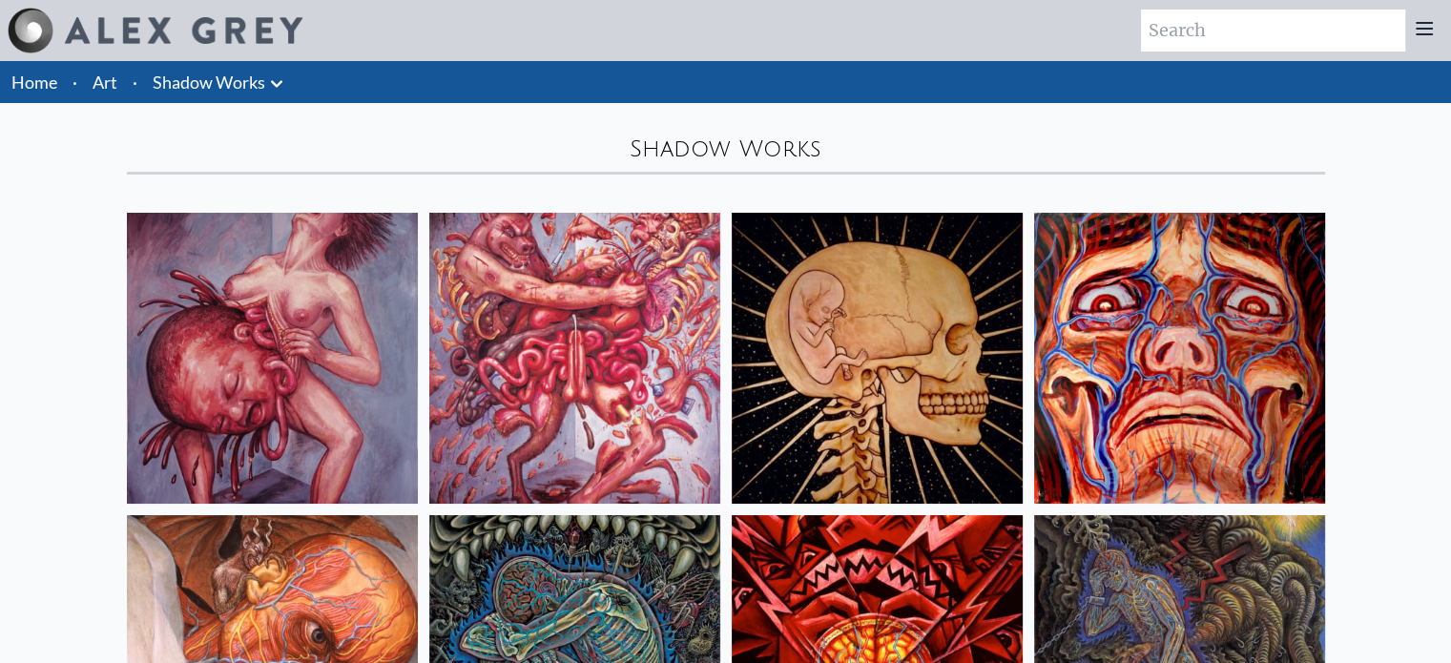
scroll to position [580, 0]
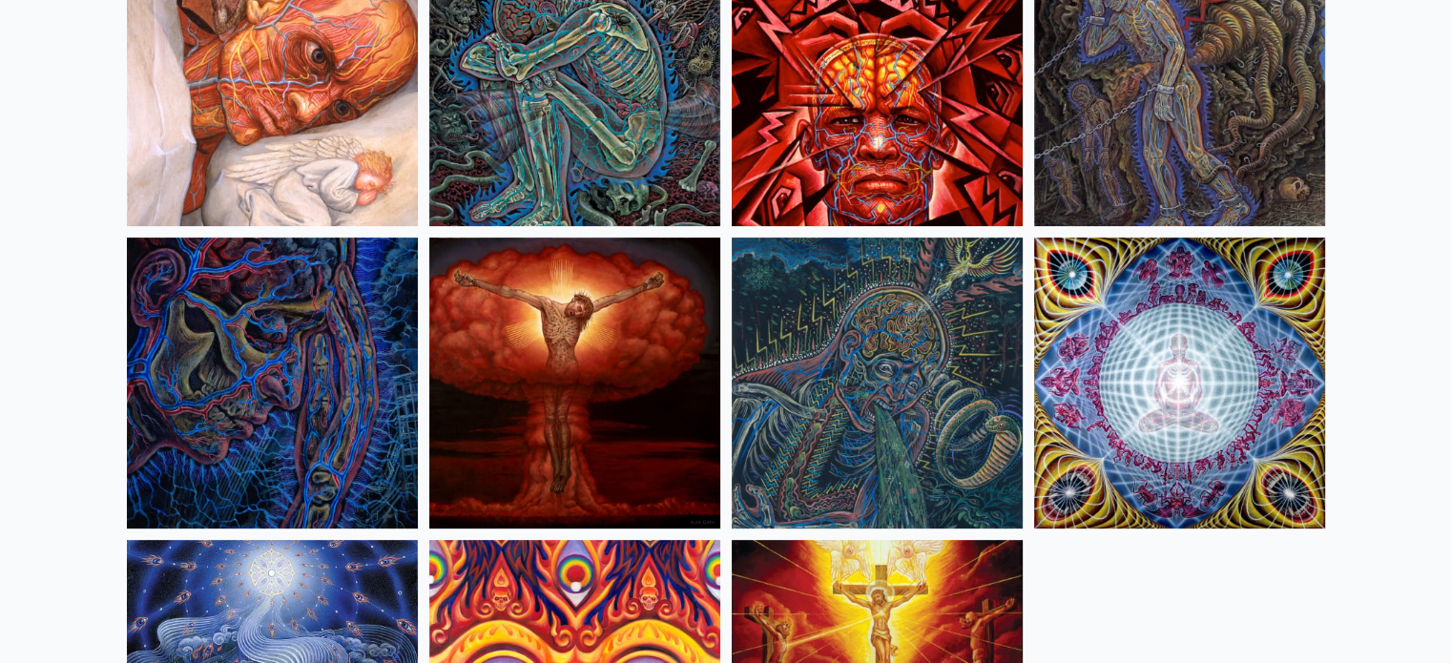
click at [1213, 399] on img at bounding box center [1179, 383] width 291 height 291
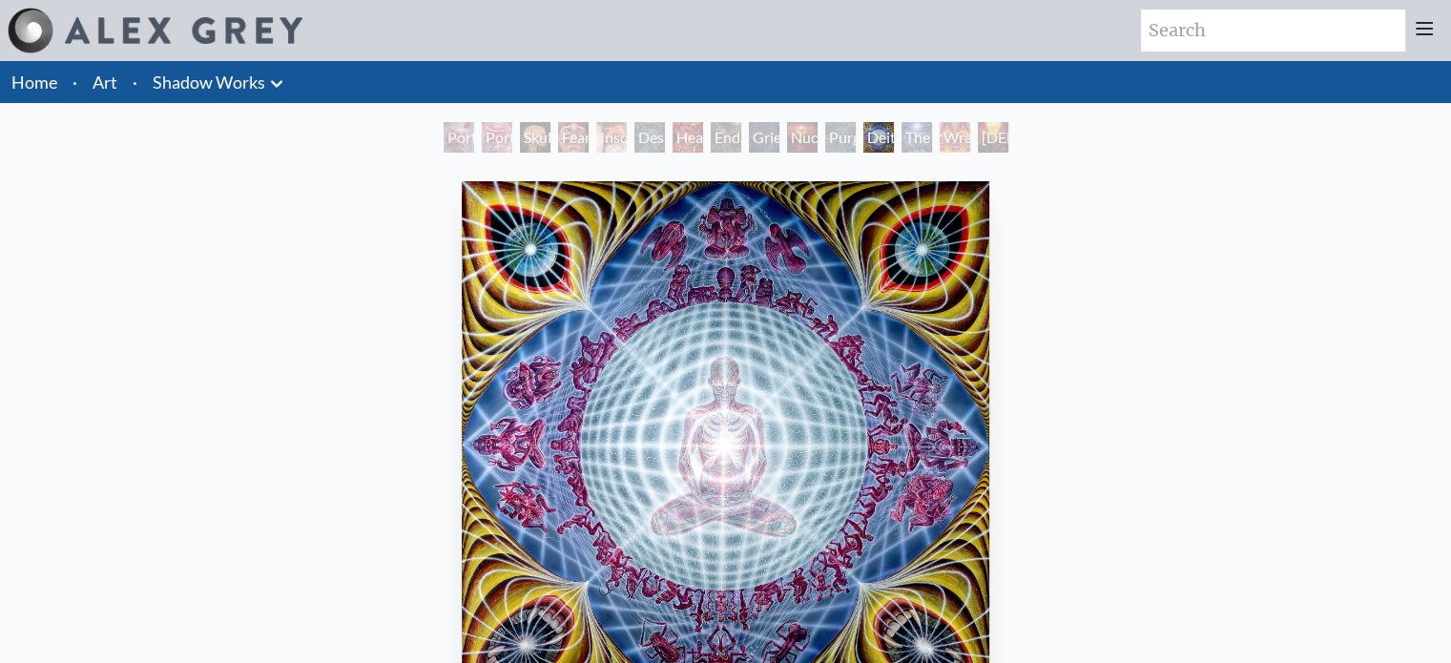
click at [286, 94] on icon at bounding box center [276, 84] width 23 height 23
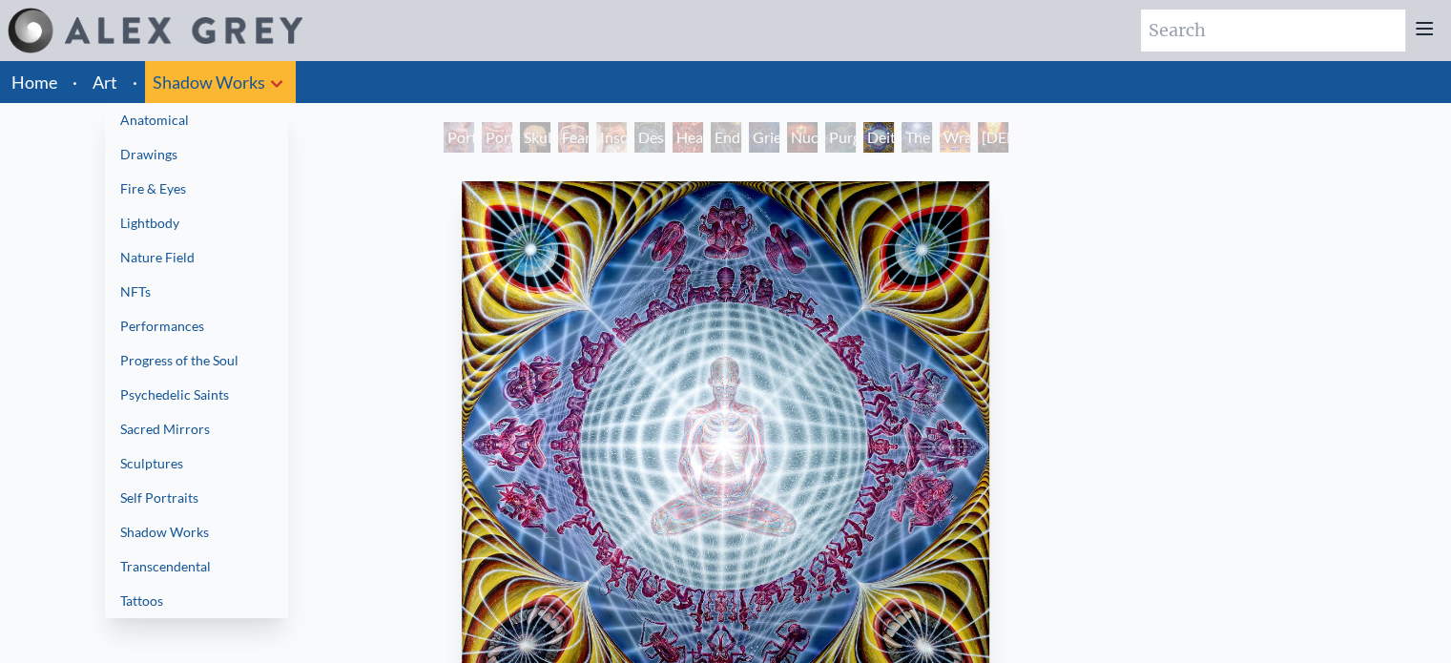
click at [199, 530] on link "Shadow Works" at bounding box center [196, 532] width 183 height 34
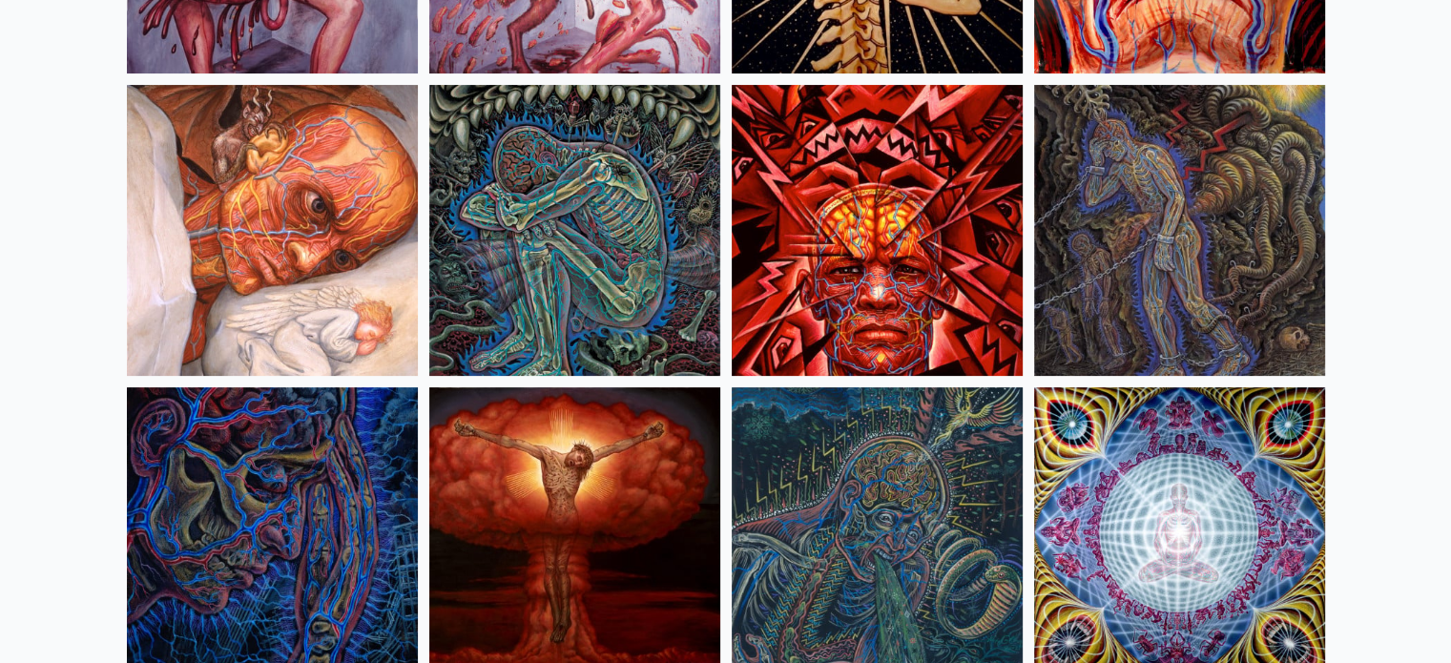
scroll to position [44, 0]
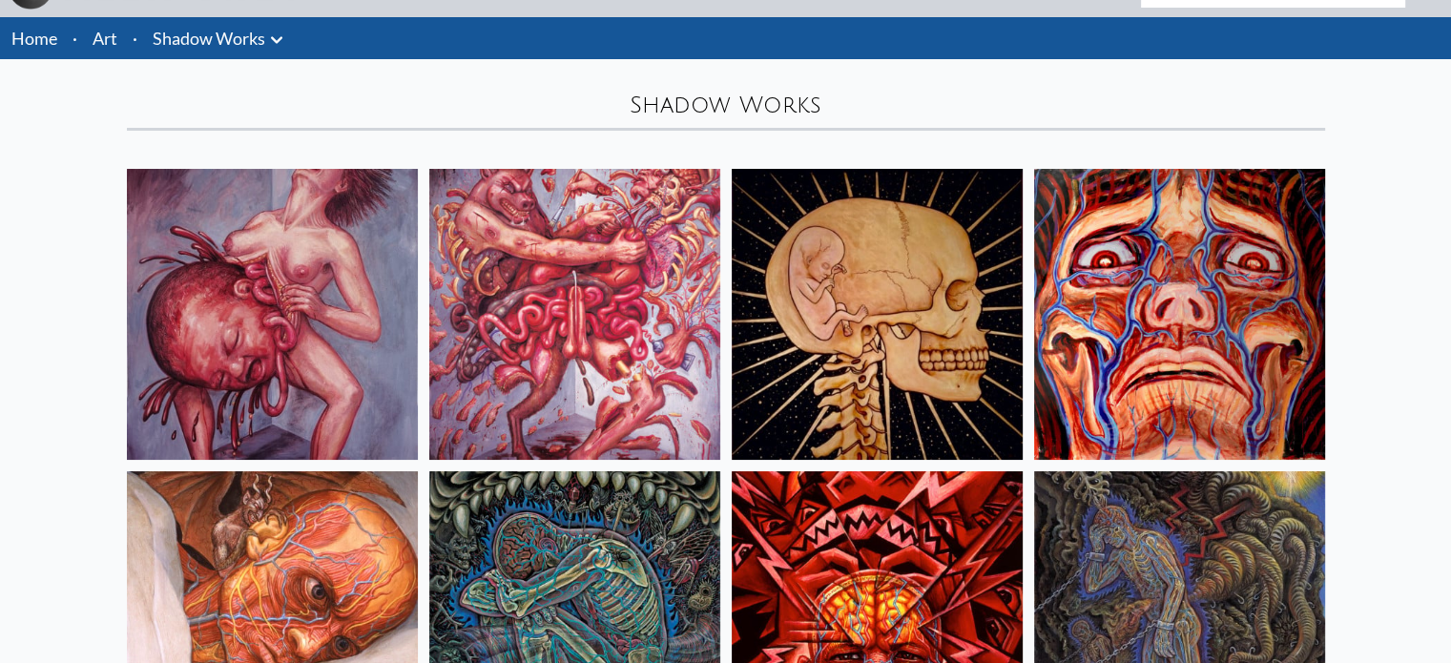
click at [260, 41] on link "Shadow Works" at bounding box center [209, 38] width 113 height 27
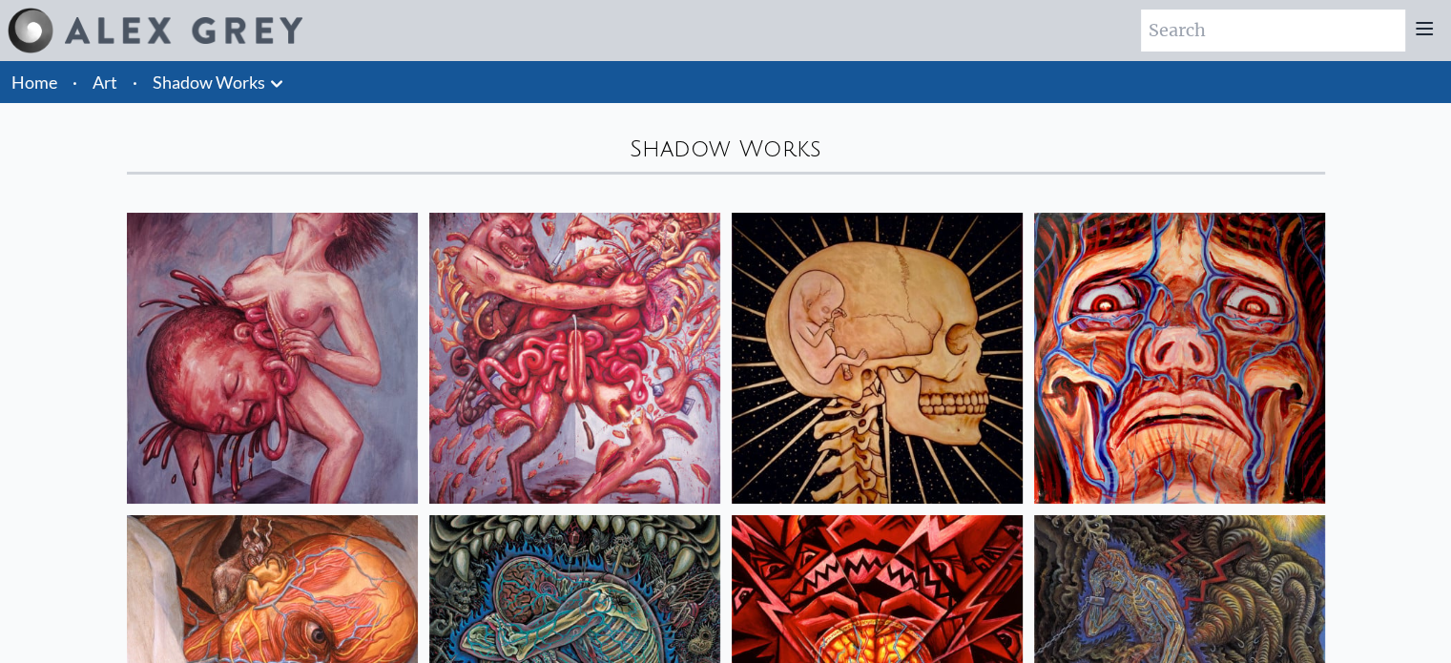
click at [272, 81] on icon at bounding box center [276, 83] width 11 height 7
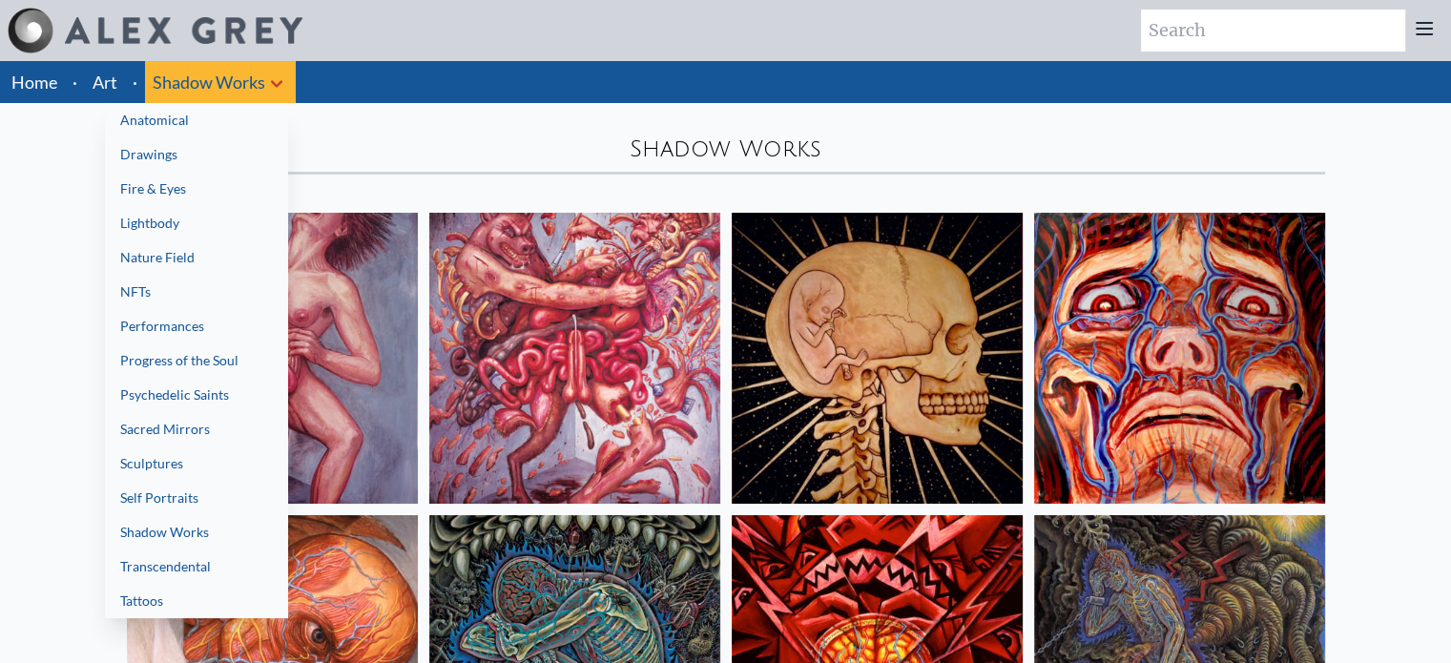
click at [172, 564] on link "Transcendental" at bounding box center [196, 567] width 183 height 34
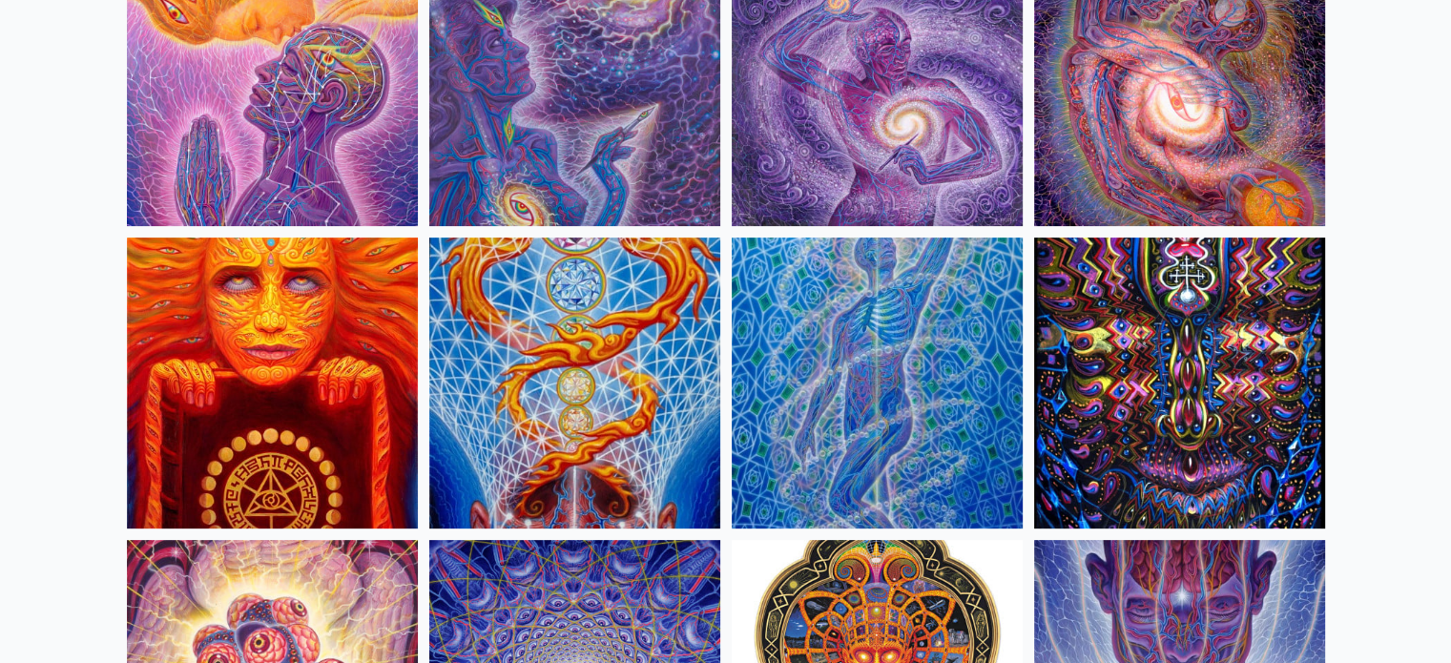
scroll to position [1160, 0]
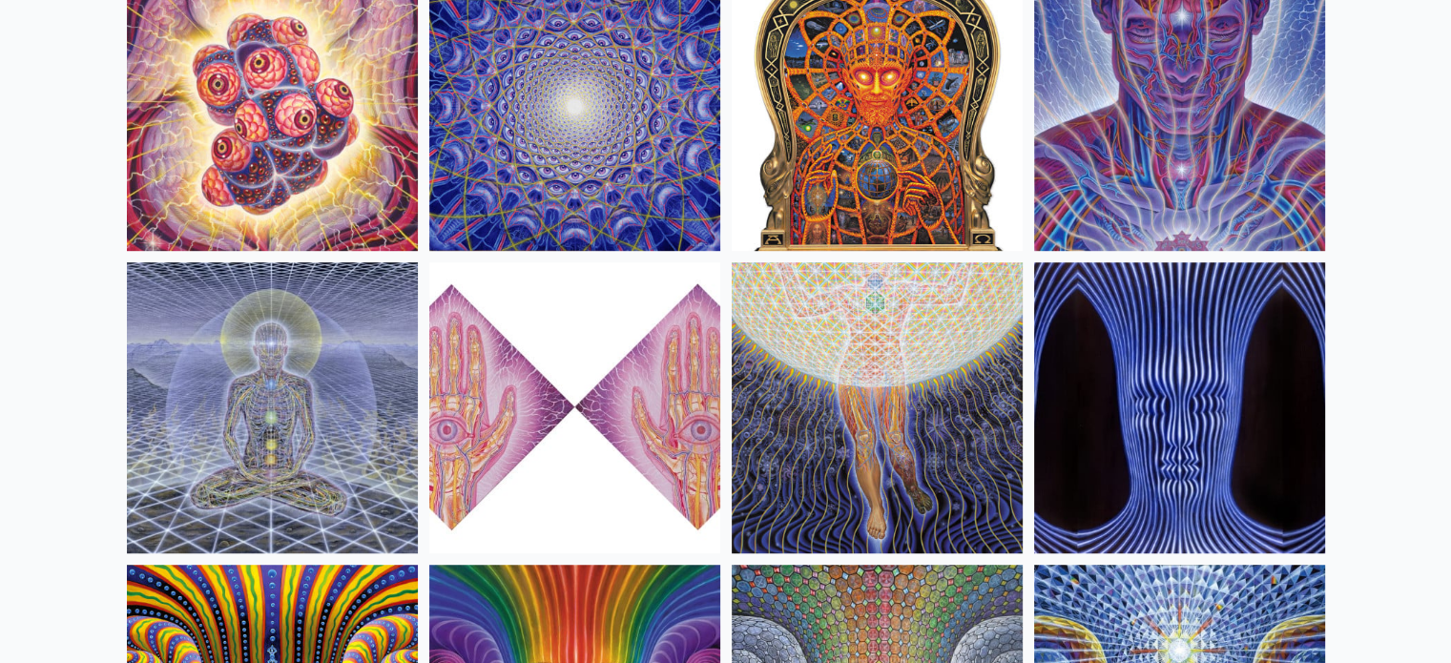
click at [1171, 198] on img at bounding box center [1179, 105] width 291 height 291
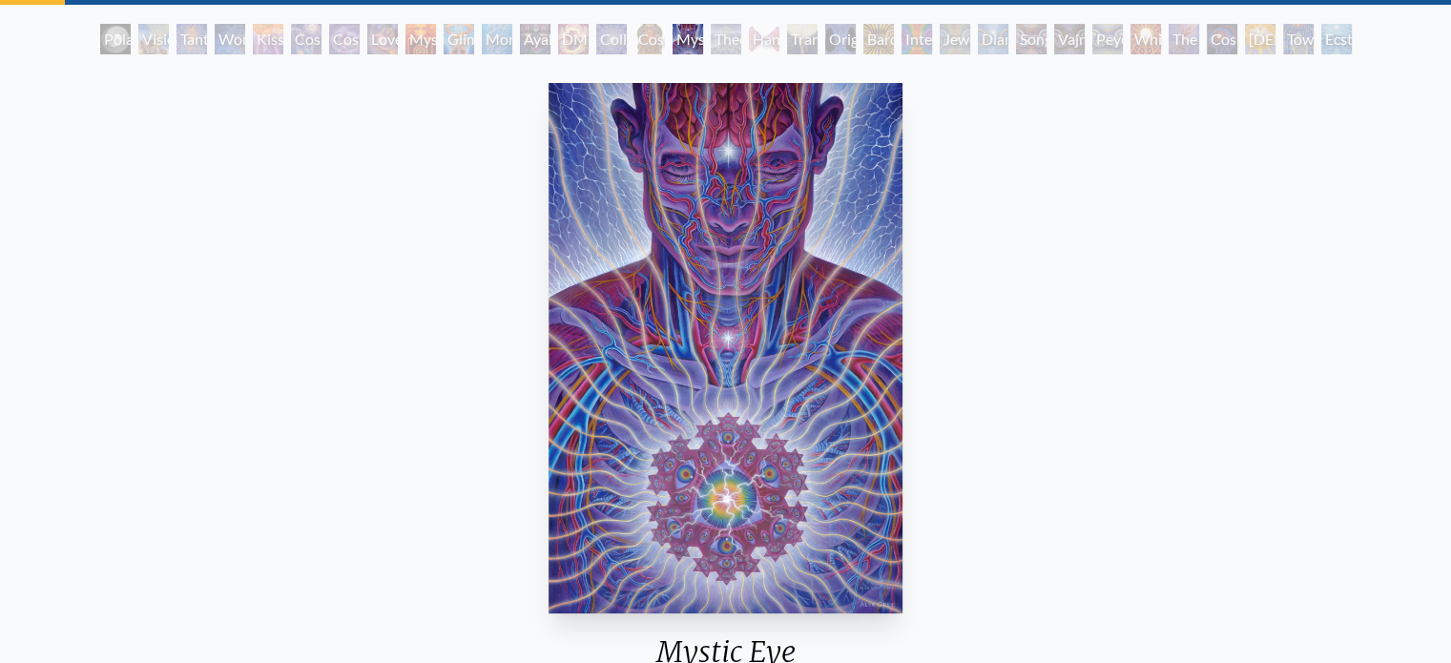
scroll to position [91, 0]
